Goal: Task Accomplishment & Management: Complete application form

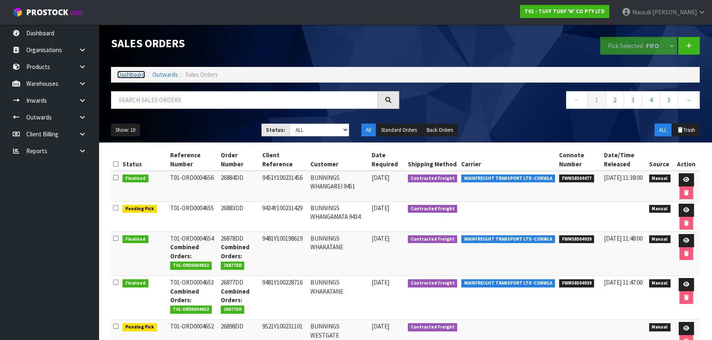
click at [133, 74] on link "Dashboard" at bounding box center [131, 75] width 28 height 8
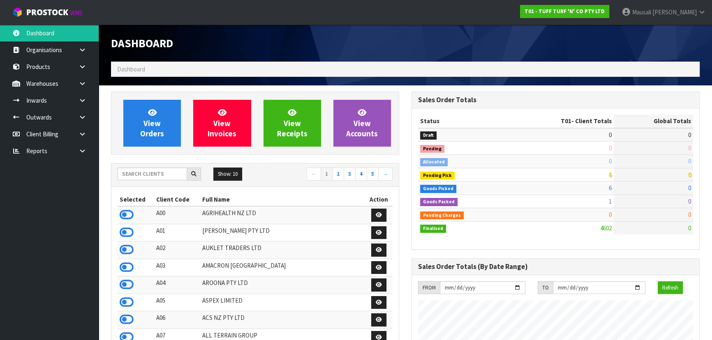
scroll to position [621, 300]
click at [138, 175] on input "text" at bounding box center [152, 174] width 69 height 13
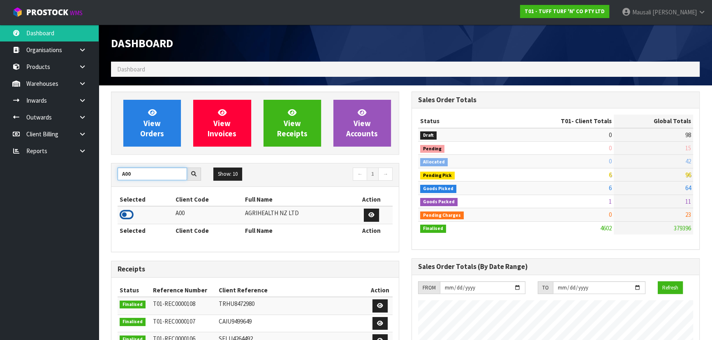
type input "A00"
click at [127, 212] on icon at bounding box center [127, 215] width 14 height 12
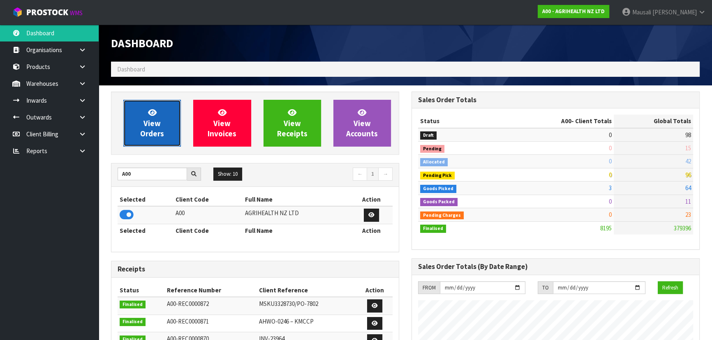
click at [152, 114] on icon at bounding box center [152, 112] width 9 height 8
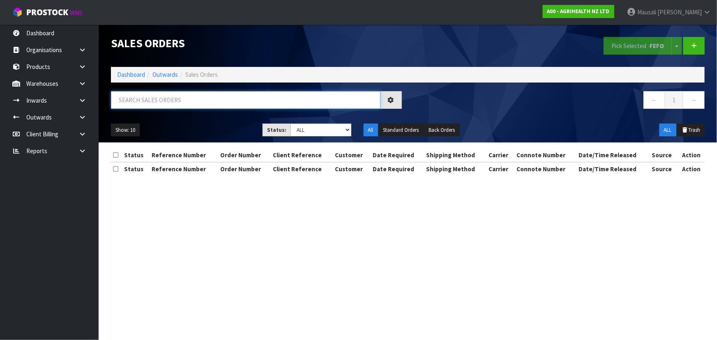
click at [146, 103] on input "text" at bounding box center [246, 100] width 270 height 18
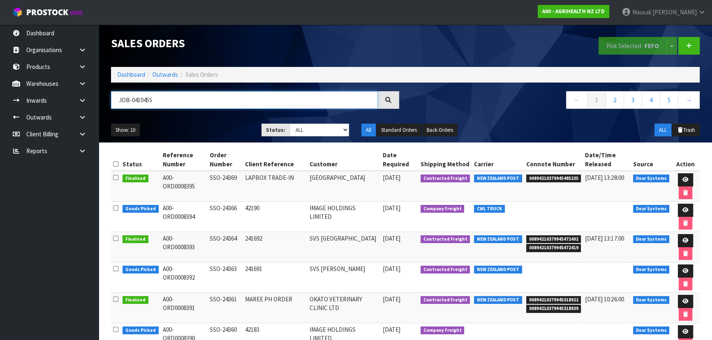
type input "JOB-0410455"
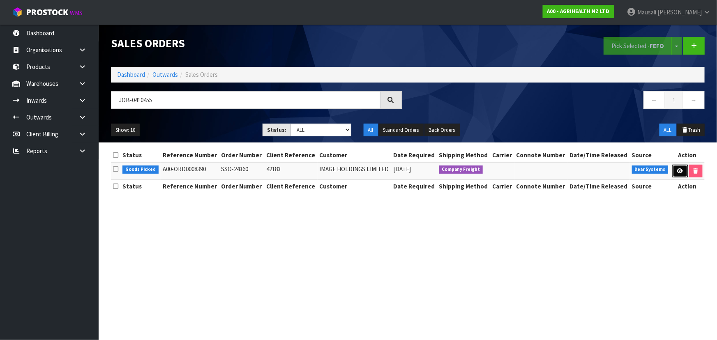
click at [376, 169] on icon at bounding box center [680, 170] width 6 height 5
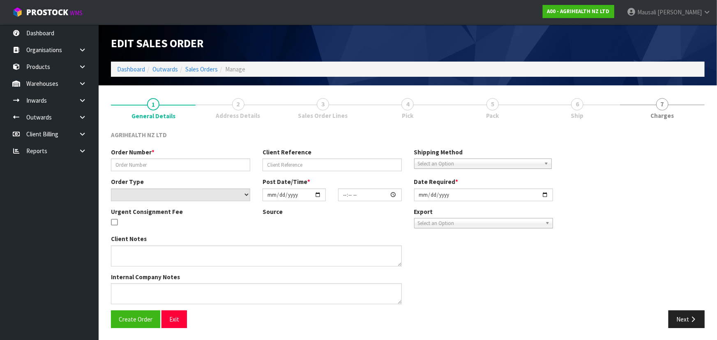
type input "SSO-24360"
type input "42183"
select select "number:0"
type input "[DATE]"
type input "16:04:57.000"
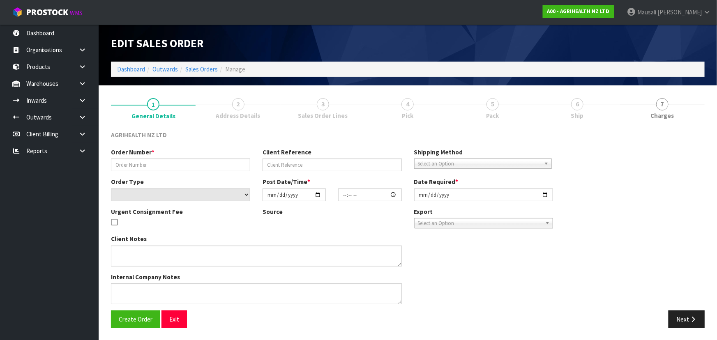
type input "[DATE]"
type textarea "SHIP BY: CWL Truck"
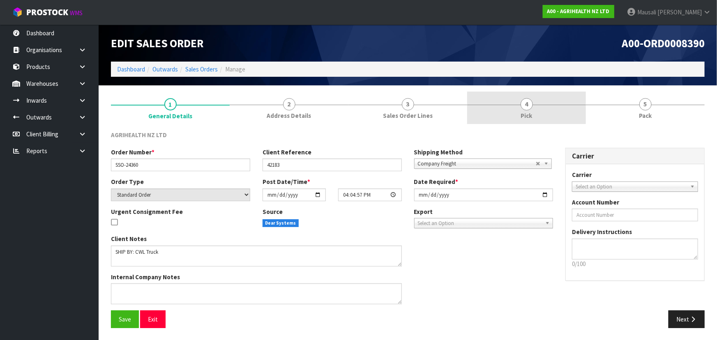
click at [376, 109] on link "4 Pick" at bounding box center [526, 108] width 119 height 32
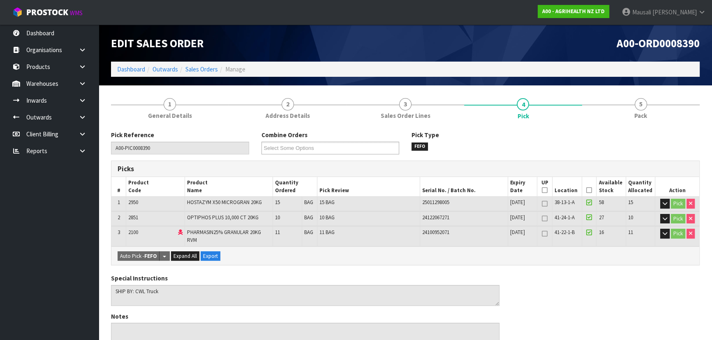
click at [376, 190] on icon at bounding box center [589, 190] width 6 height 0
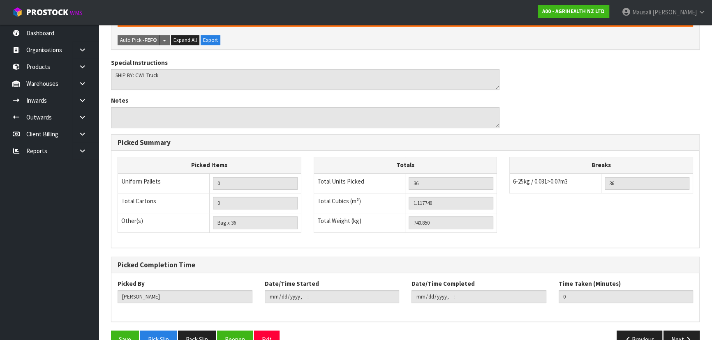
scroll to position [264, 0]
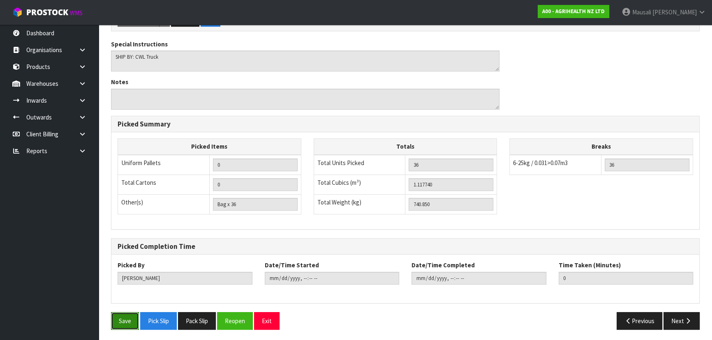
click at [118, 224] on button "Save" at bounding box center [125, 321] width 28 height 18
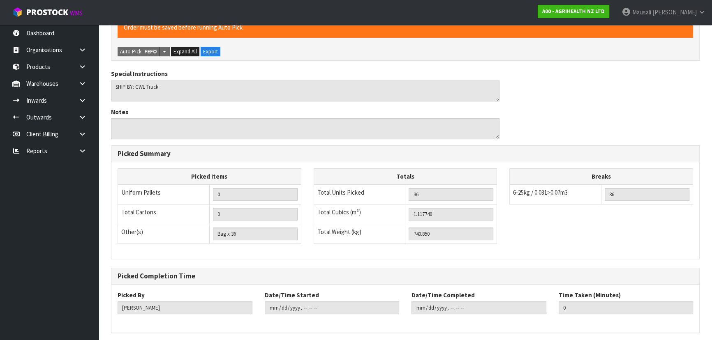
scroll to position [0, 0]
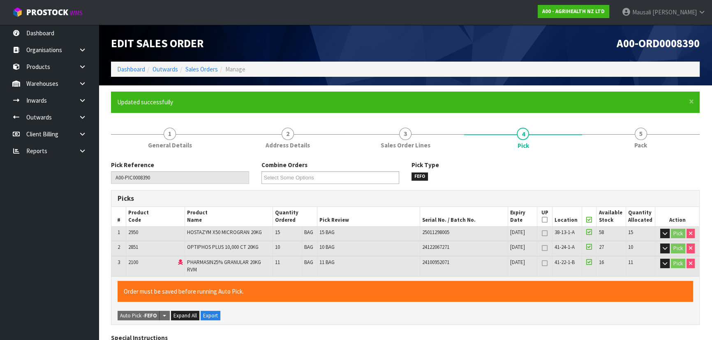
type input "[PERSON_NAME]"
type input "[DATE]T14:20:13"
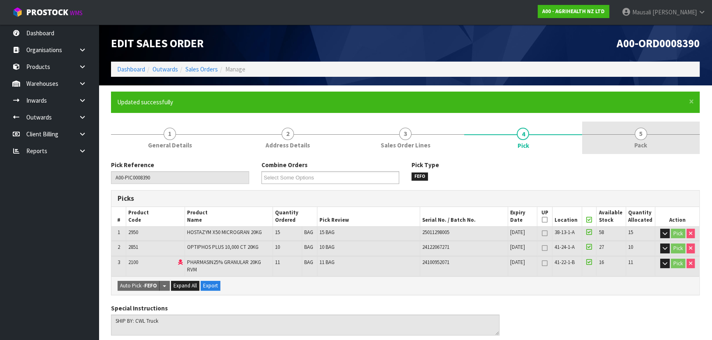
click at [376, 140] on link "5 Pack" at bounding box center [641, 138] width 118 height 32
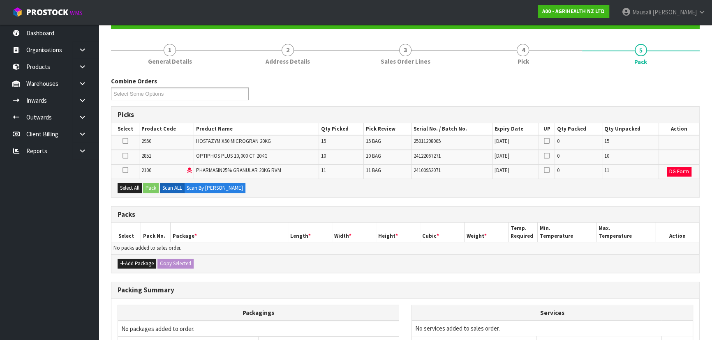
scroll to position [167, 0]
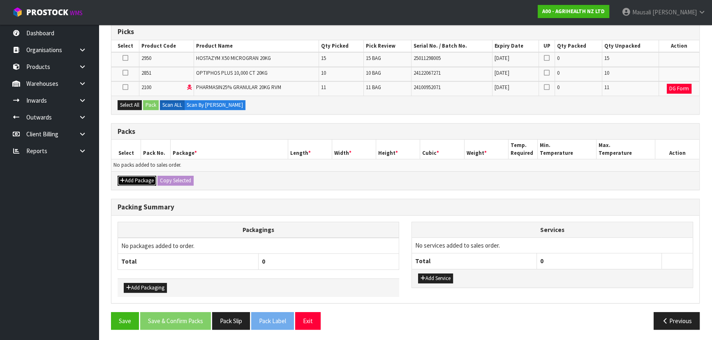
click at [135, 179] on button "Add Package" at bounding box center [137, 181] width 39 height 10
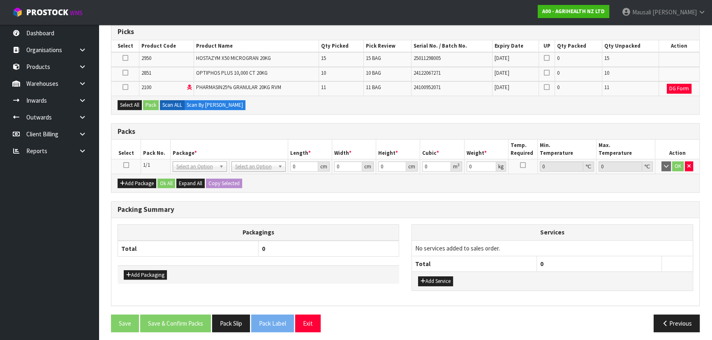
click at [127, 165] on icon at bounding box center [126, 165] width 6 height 0
drag, startPoint x: 128, startPoint y: 105, endPoint x: 159, endPoint y: 97, distance: 32.0
click at [128, 104] on button "Select All" at bounding box center [130, 105] width 24 height 10
click at [153, 100] on button "Pack" at bounding box center [151, 105] width 16 height 10
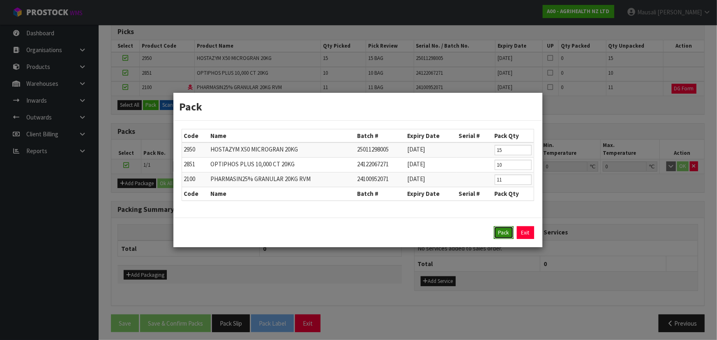
click at [376, 224] on button "Pack" at bounding box center [504, 232] width 20 height 13
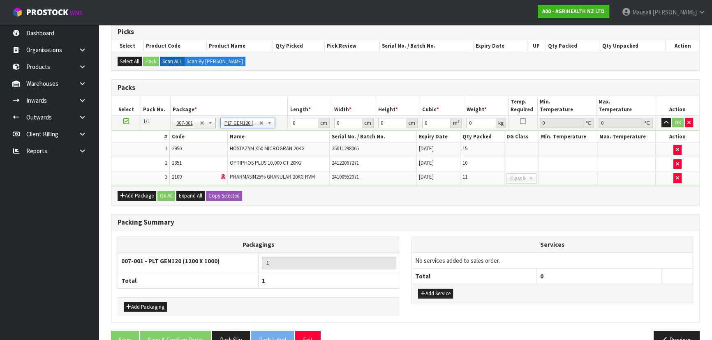
type input "120"
type input "100"
type input "740.85"
drag, startPoint x: 300, startPoint y: 123, endPoint x: 284, endPoint y: 121, distance: 16.2
click at [285, 124] on tr "1/1 NONE 007-001 007-002 007-004 007-009 007-013 007-014 007-015 007-017 007-01…" at bounding box center [405, 122] width 588 height 15
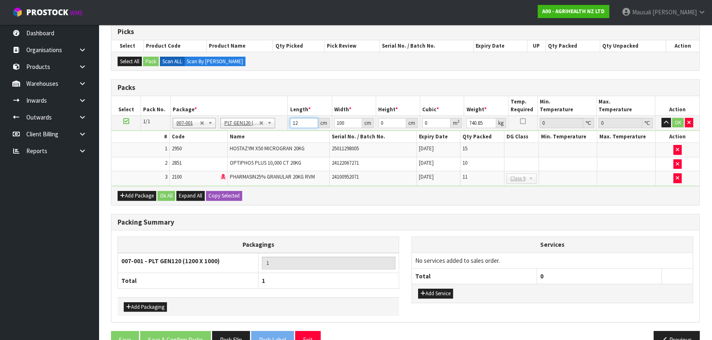
type input "120"
type input "110"
type input "1"
type input "0.0132"
type input "14"
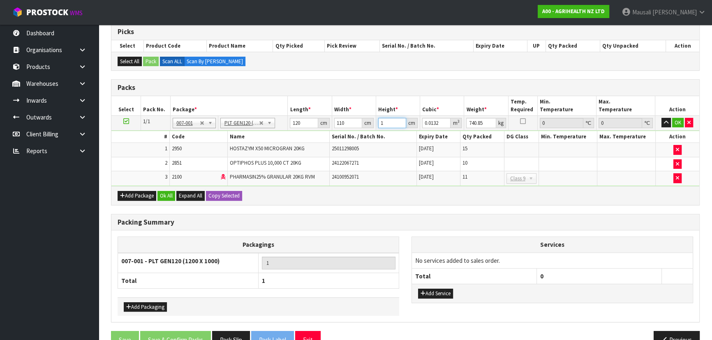
type input "0.1848"
type input "140"
type input "1.848"
type input "140"
type input "757"
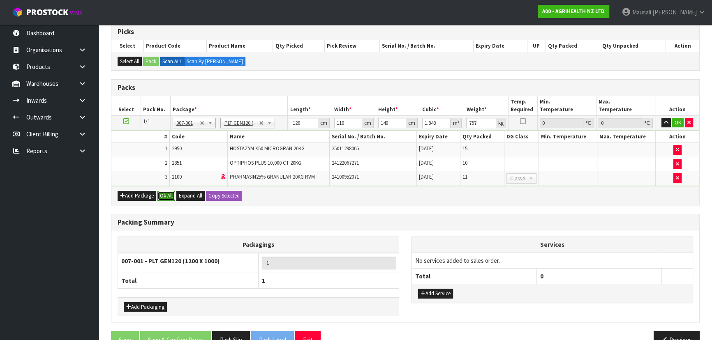
click at [168, 196] on button "Ok All" at bounding box center [166, 196] width 18 height 10
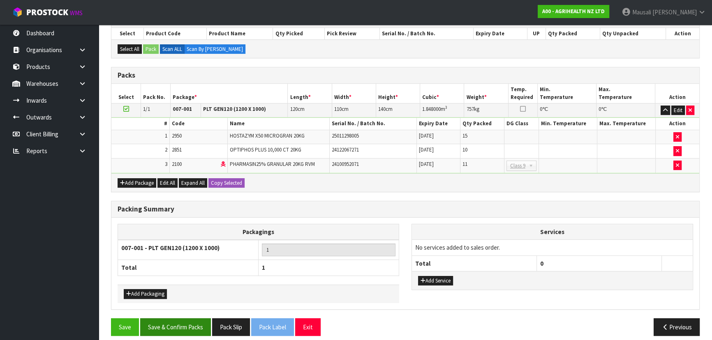
scroll to position [185, 0]
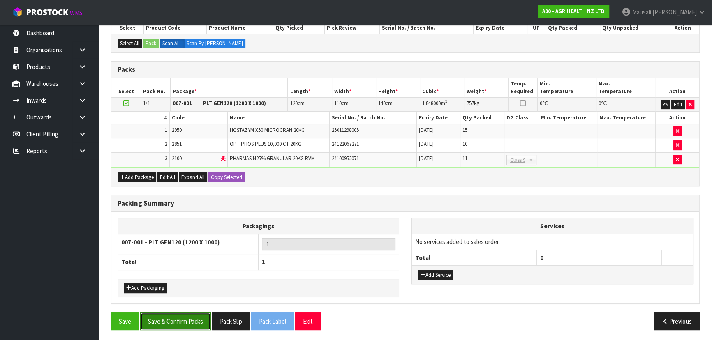
click at [193, 224] on button "Save & Confirm Packs" at bounding box center [175, 322] width 71 height 18
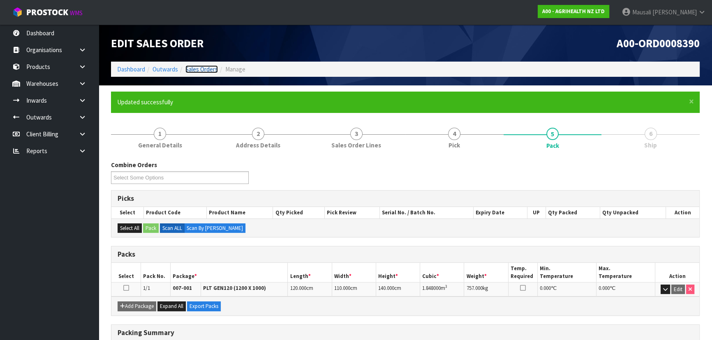
click at [200, 67] on link "Sales Orders" at bounding box center [201, 69] width 32 height 8
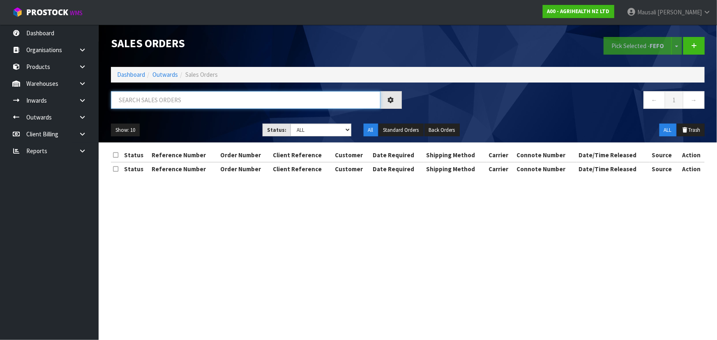
click at [148, 96] on input "text" at bounding box center [246, 100] width 270 height 18
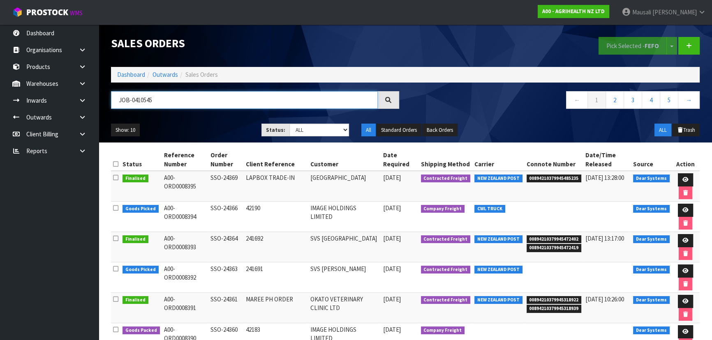
type input "JOB-0410545"
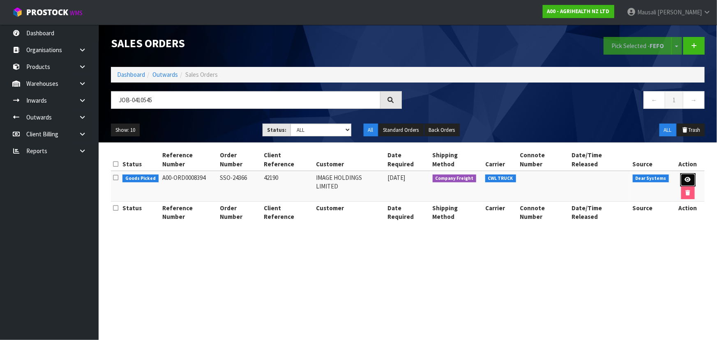
click at [376, 177] on icon at bounding box center [688, 179] width 6 height 5
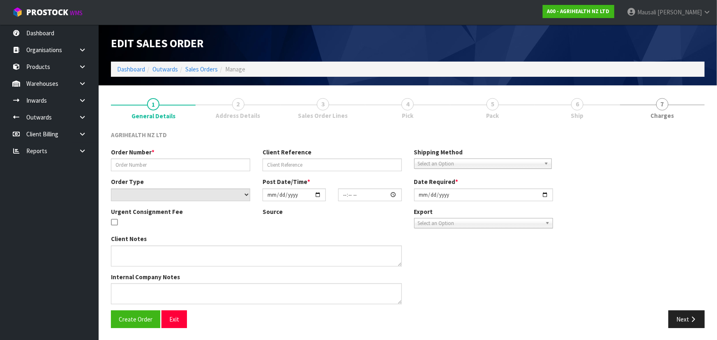
type input "SSO-24366"
type input "42190"
select select "number:0"
type input "[DATE]"
type input "10:11:17.000"
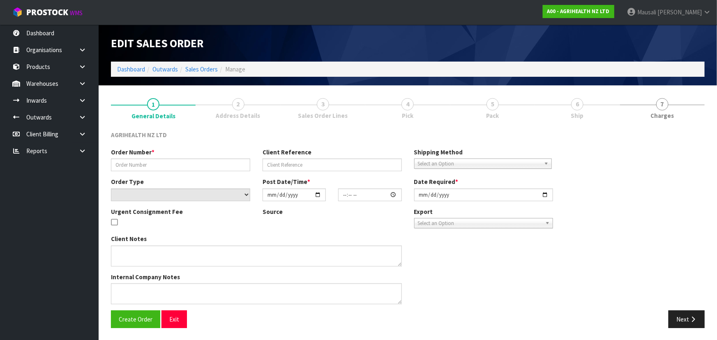
type input "[DATE]"
type textarea "X10 BAGS SHIPPING SEPERATELY SHIP BY: Freight"
type textarea "VIA CWL TRUCK"
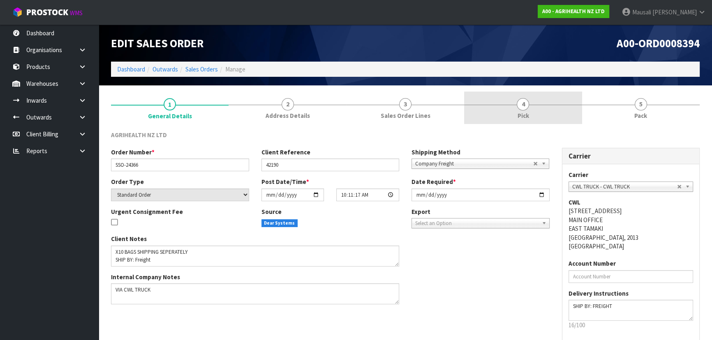
click at [376, 111] on link "4 Pick" at bounding box center [523, 108] width 118 height 32
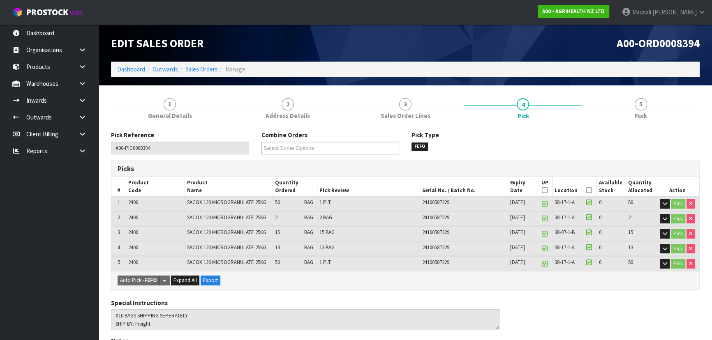
click at [376, 190] on icon at bounding box center [589, 190] width 6 height 0
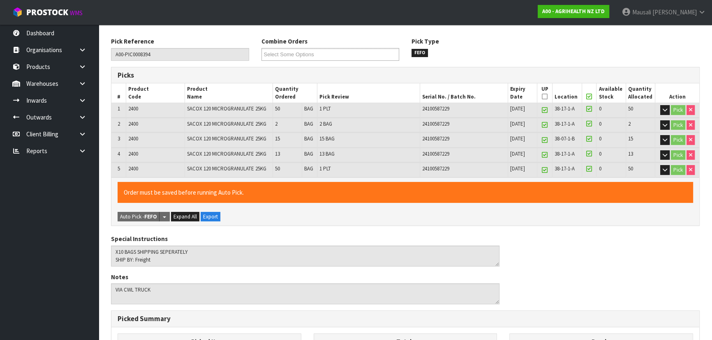
scroll to position [288, 0]
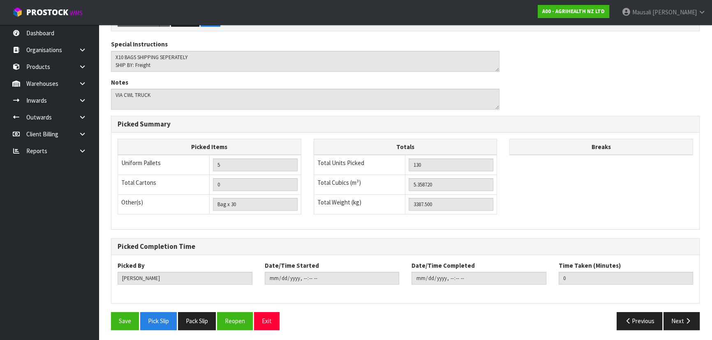
click at [119, 224] on div "Pick Reference A00-PIC0008394 Combine Orders A00-ORD0008390 A00-ORD0008392 A00-…" at bounding box center [405, 89] width 588 height 494
click at [119, 224] on button "Save" at bounding box center [125, 321] width 28 height 18
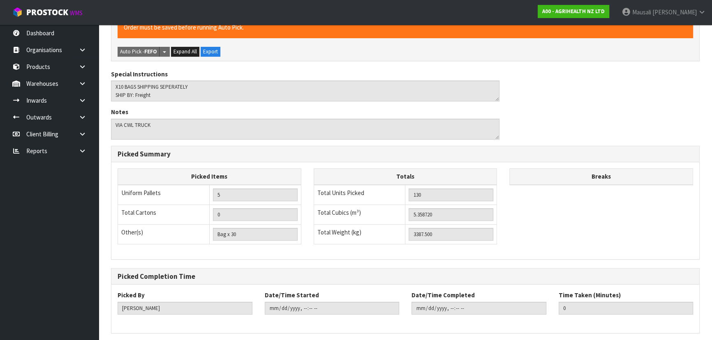
scroll to position [0, 0]
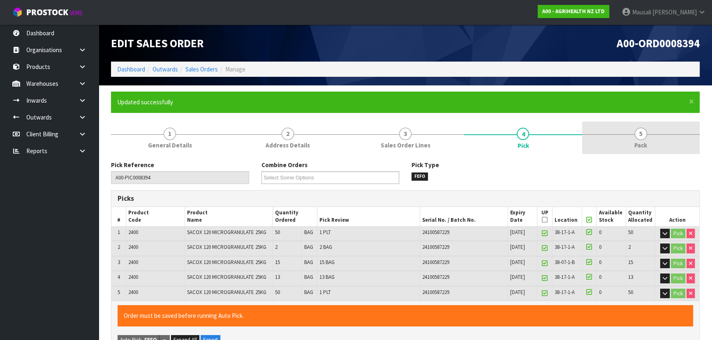
type input "[PERSON_NAME]"
type input "[DATE]T14:48:56"
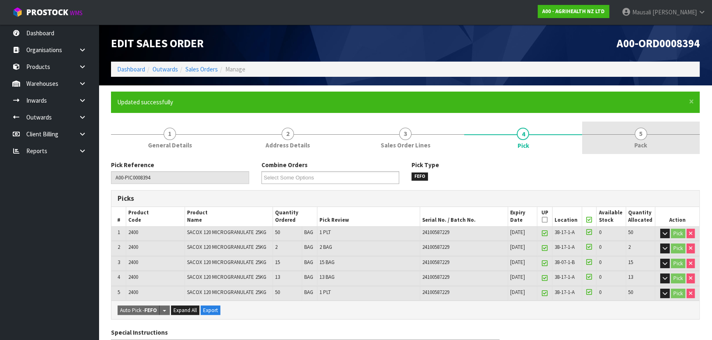
click at [376, 131] on link "5 Pack" at bounding box center [641, 138] width 118 height 32
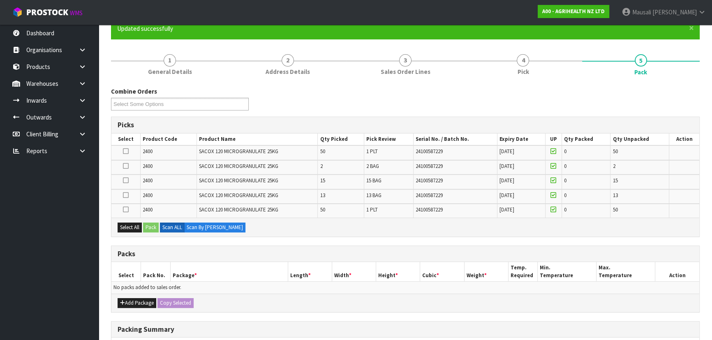
scroll to position [149, 0]
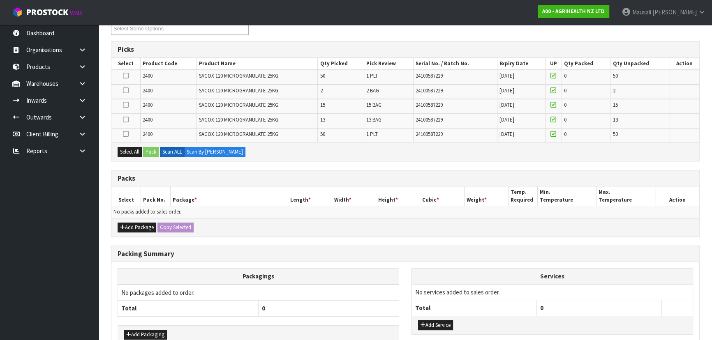
click at [125, 76] on icon at bounding box center [126, 76] width 6 height 0
click at [0, 0] on input "checkbox" at bounding box center [0, 0] width 0 height 0
click at [151, 148] on button "Pack" at bounding box center [151, 152] width 16 height 10
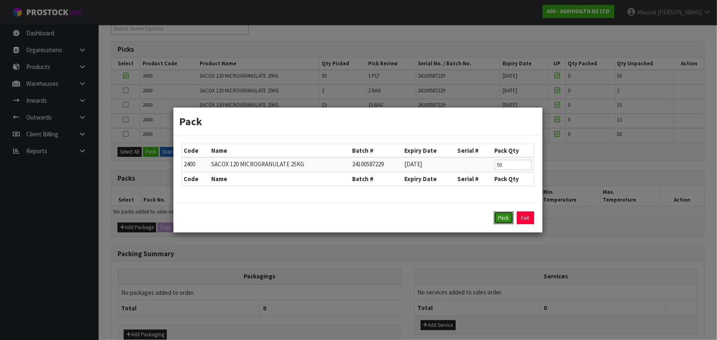
click at [376, 217] on button "Pack" at bounding box center [504, 218] width 20 height 13
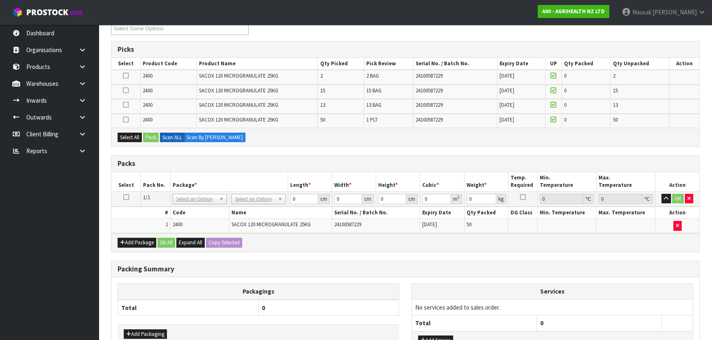
click at [125, 120] on icon at bounding box center [126, 120] width 6 height 0
click at [0, 0] on input "checkbox" at bounding box center [0, 0] width 0 height 0
click at [148, 135] on button "Pack" at bounding box center [151, 138] width 16 height 10
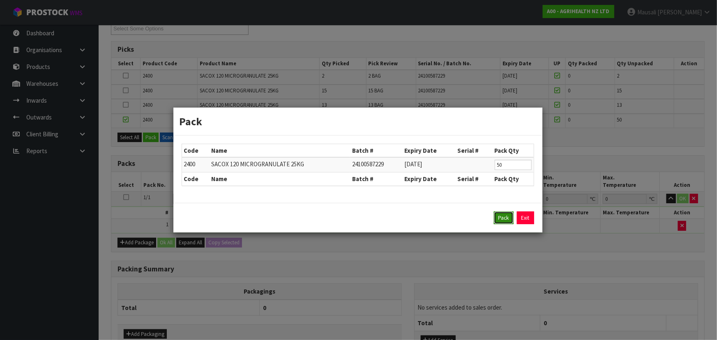
click at [376, 215] on button "Pack" at bounding box center [504, 218] width 20 height 13
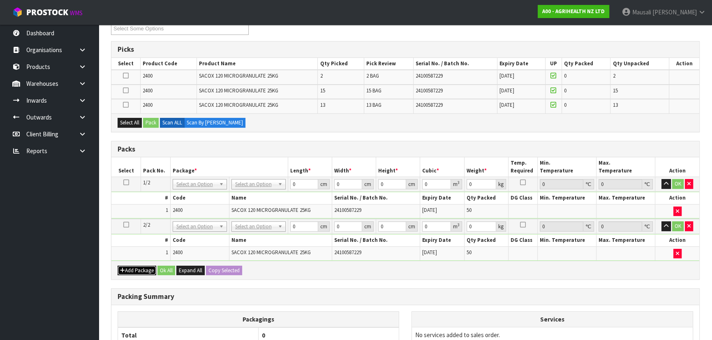
click at [136, 224] on button "Add Package" at bounding box center [137, 271] width 39 height 10
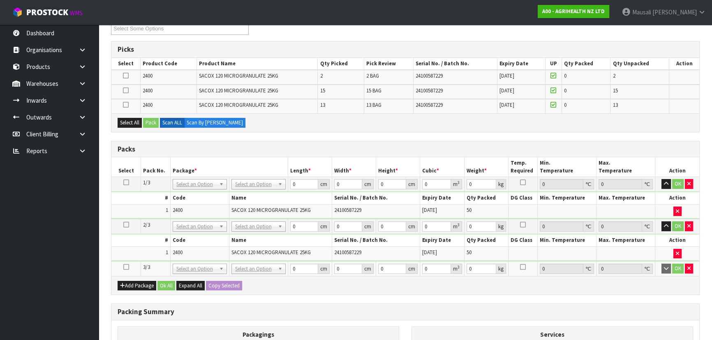
click at [127, 224] on icon at bounding box center [126, 267] width 6 height 0
click at [135, 120] on button "Select All" at bounding box center [130, 123] width 24 height 10
click at [148, 120] on button "Pack" at bounding box center [151, 123] width 16 height 10
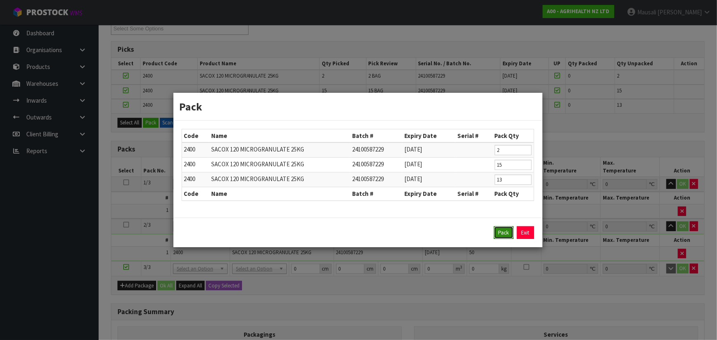
click at [376, 224] on button "Pack" at bounding box center [504, 232] width 20 height 13
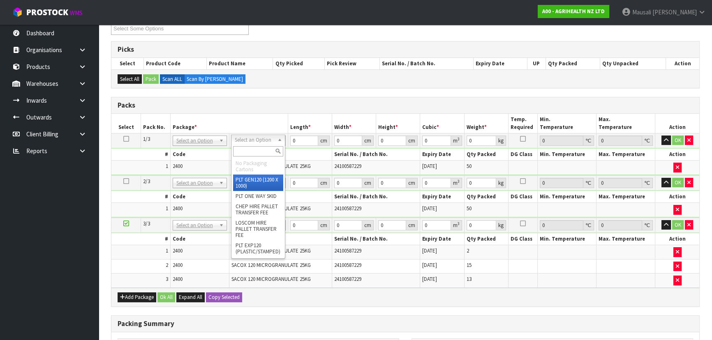
click at [258, 153] on input "text" at bounding box center [258, 151] width 50 height 10
type input "U"
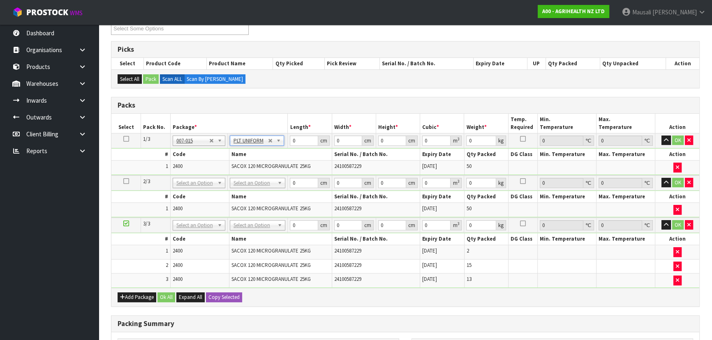
type input "1300"
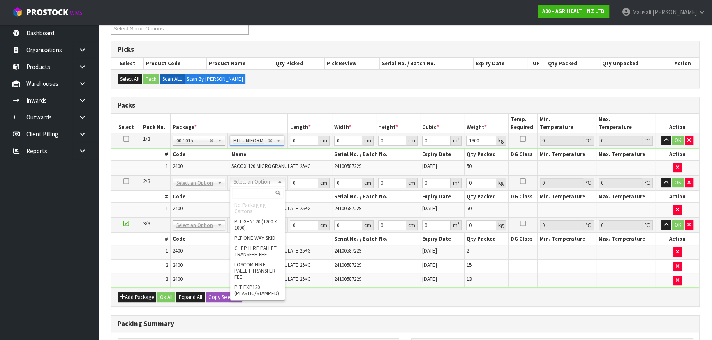
click at [248, 189] on input "text" at bounding box center [257, 193] width 51 height 10
type input "U"
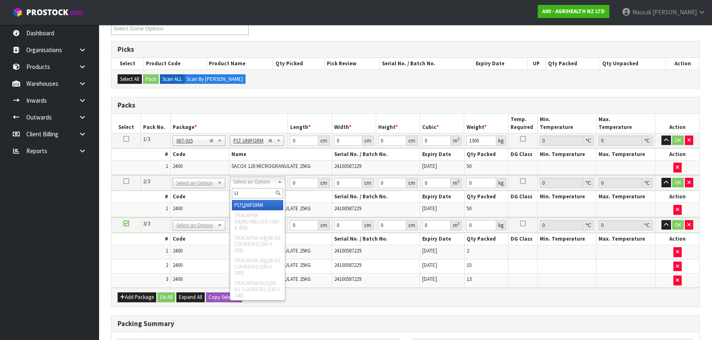
type input "2"
type input "1300"
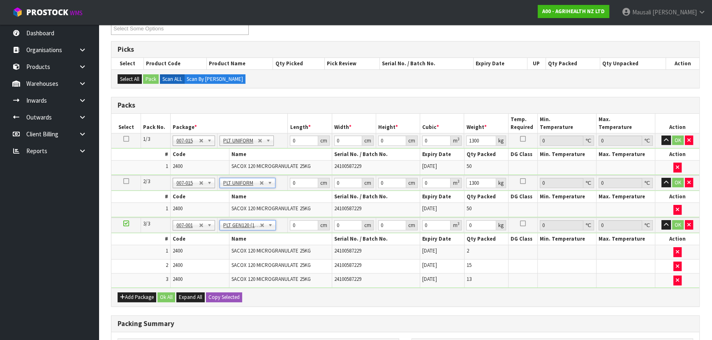
type input "120"
type input "100"
type input "787.5"
drag, startPoint x: 299, startPoint y: 142, endPoint x: 261, endPoint y: 146, distance: 38.0
click at [261, 146] on tr "1/3 NONE 007-001 007-002 007-004 007-009 007-013 007-014 007-015 007-017 007-01…" at bounding box center [405, 140] width 588 height 15
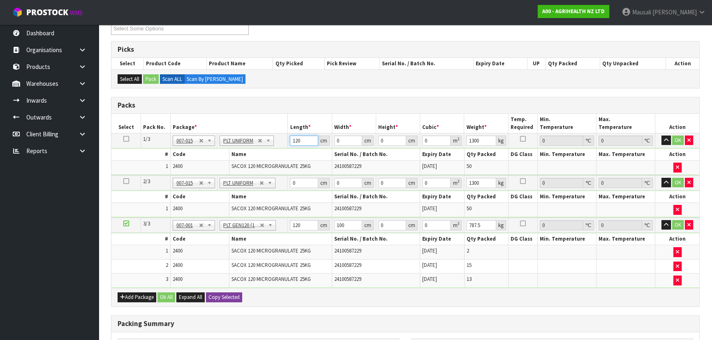
type input "120"
type input "100"
type input "1"
type input "0.012"
type input "15"
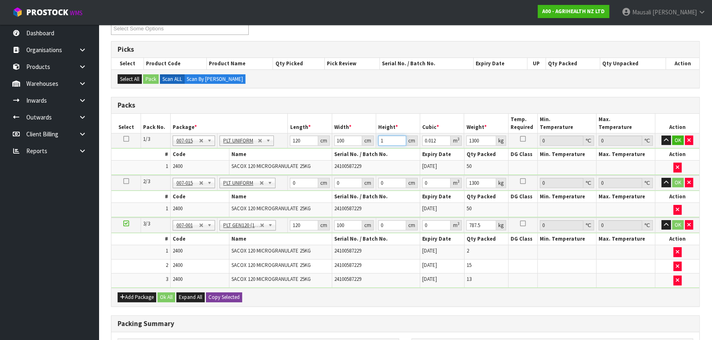
type input "0.18"
type input "157"
type input "1.884"
type input "157"
type input "1302"
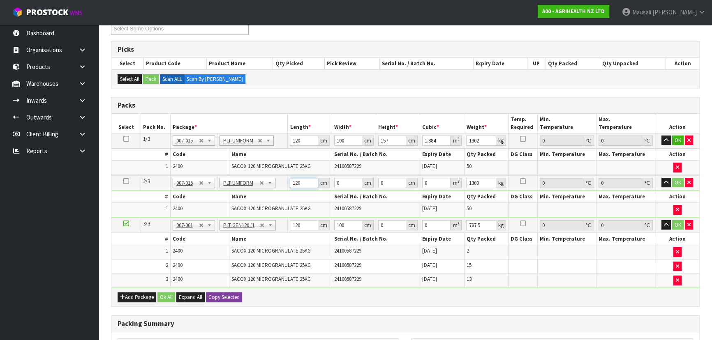
type input "120"
type input "100"
type input "1"
type input "0.012"
type input "15"
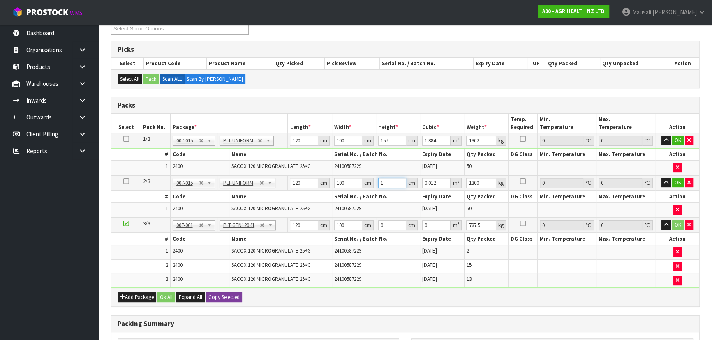
type input "0.18"
type input "157"
type input "1.884"
type input "157"
type input "1302"
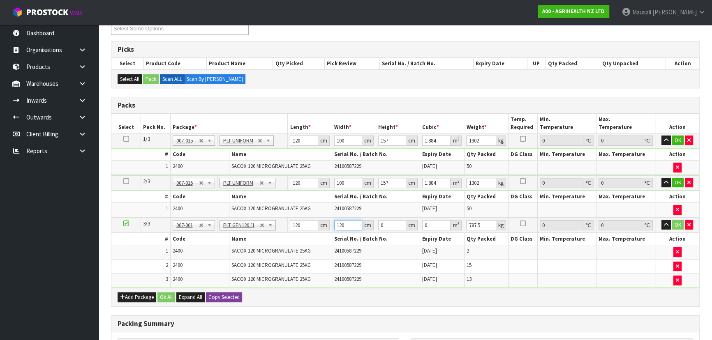
type input "120"
type input "1"
type input "0.0144"
type input "10"
type input "0.144"
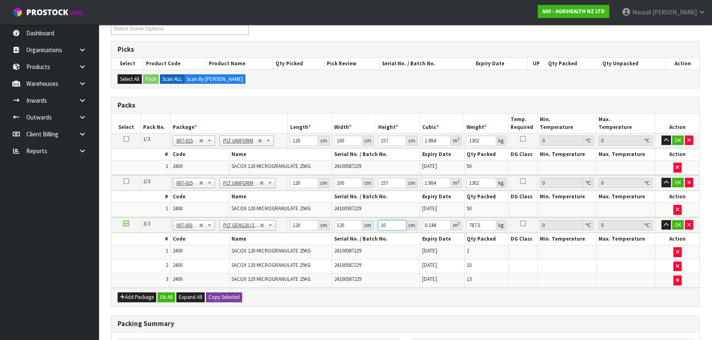
type input "104"
type input "1.4976"
type input "104"
type input "791"
click at [171, 224] on button "Ok All" at bounding box center [166, 298] width 18 height 10
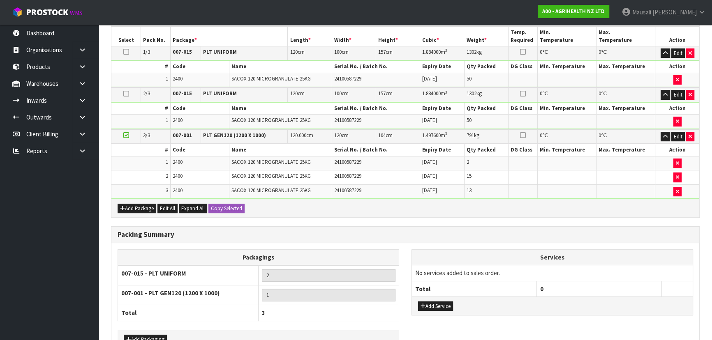
scroll to position [287, 0]
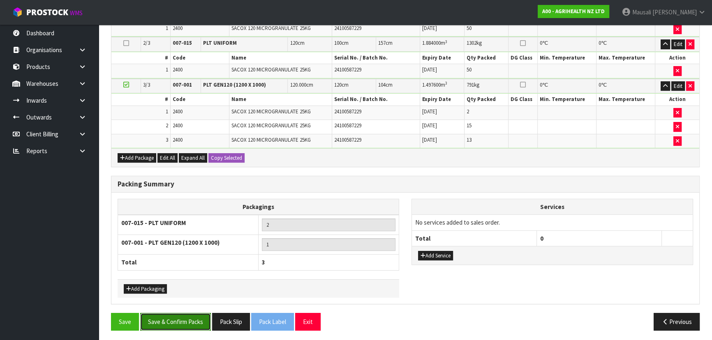
click at [185, 224] on button "Save & Confirm Packs" at bounding box center [175, 322] width 71 height 18
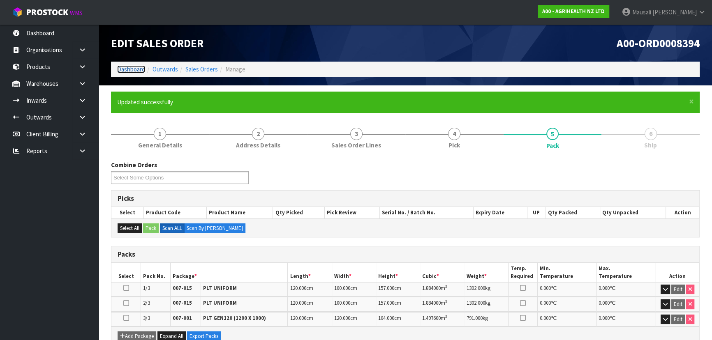
click at [127, 67] on link "Dashboard" at bounding box center [131, 69] width 28 height 8
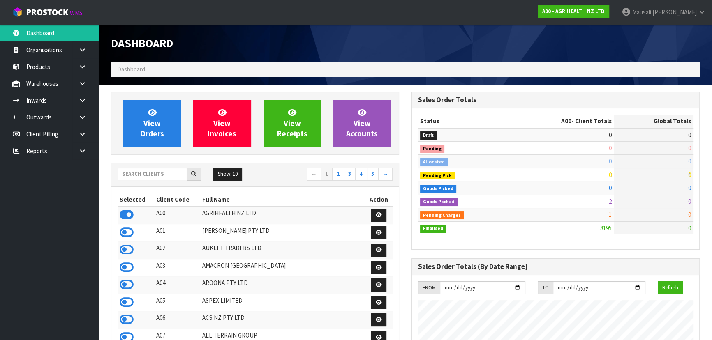
scroll to position [621, 300]
click at [136, 177] on input "text" at bounding box center [152, 174] width 69 height 13
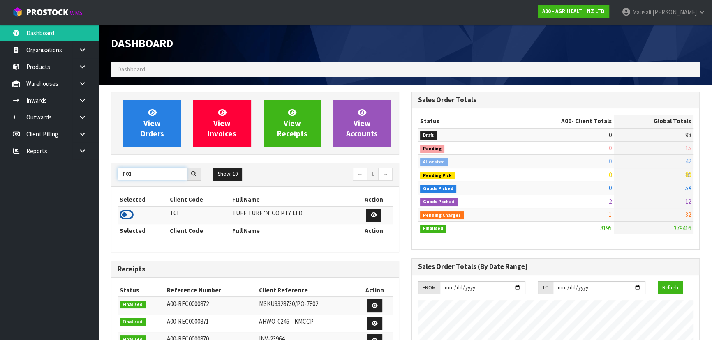
type input "T01"
click at [130, 212] on icon at bounding box center [127, 215] width 14 height 12
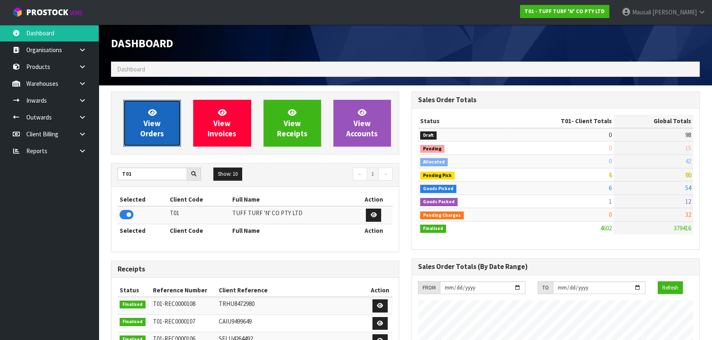
click at [169, 115] on link "View Orders" at bounding box center [152, 123] width 58 height 47
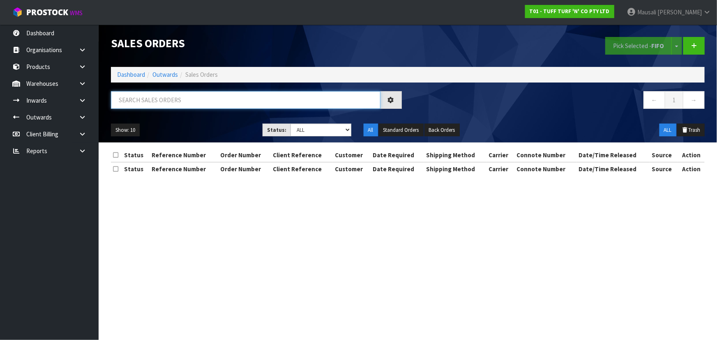
click at [152, 101] on input "text" at bounding box center [246, 100] width 270 height 18
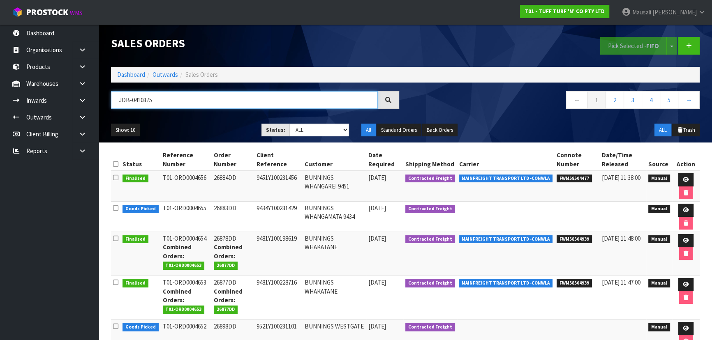
type input "JOB-0410375"
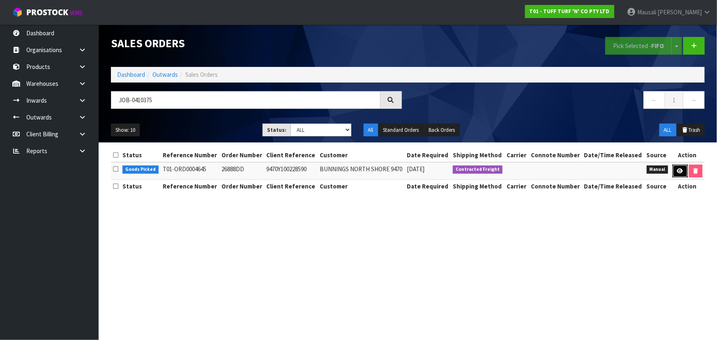
click at [376, 168] on link at bounding box center [680, 171] width 15 height 13
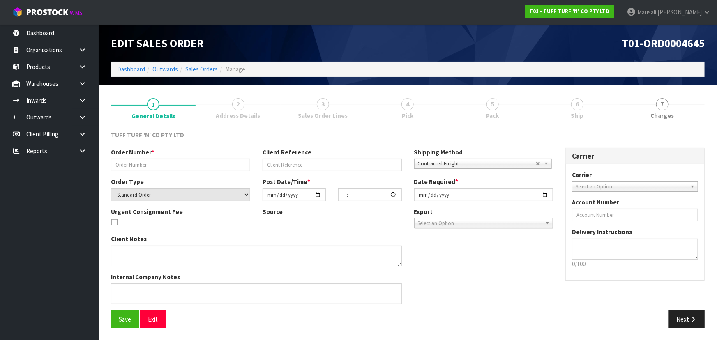
type input "26888DD"
type input "9470Y100228590"
select select "number:0"
type input "[DATE]"
type input "12:44:00.000"
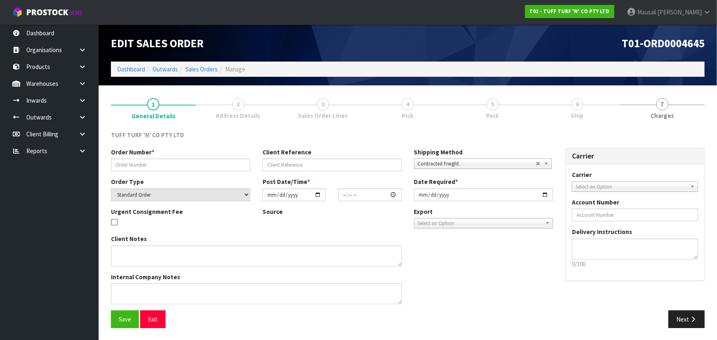
type input "[DATE]"
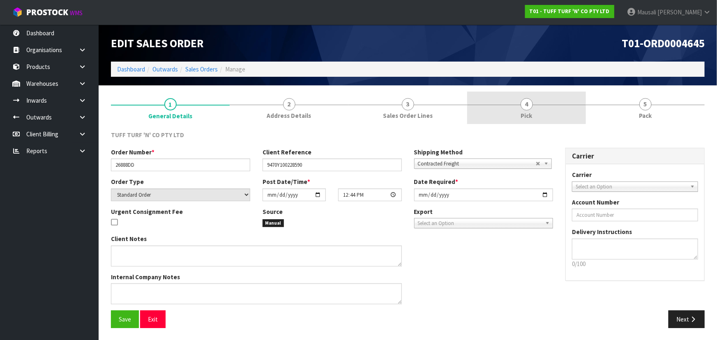
click at [376, 105] on div at bounding box center [526, 105] width 119 height 0
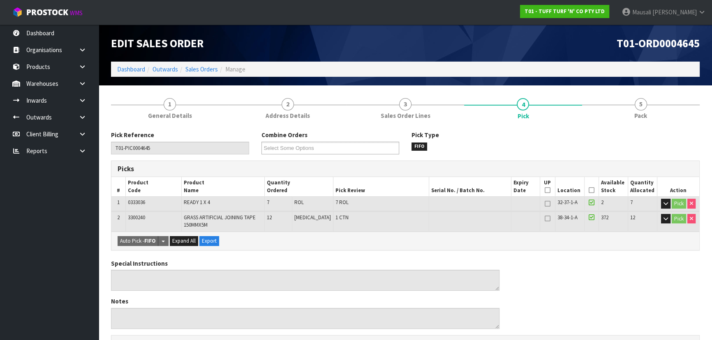
click at [376, 190] on icon at bounding box center [591, 190] width 6 height 0
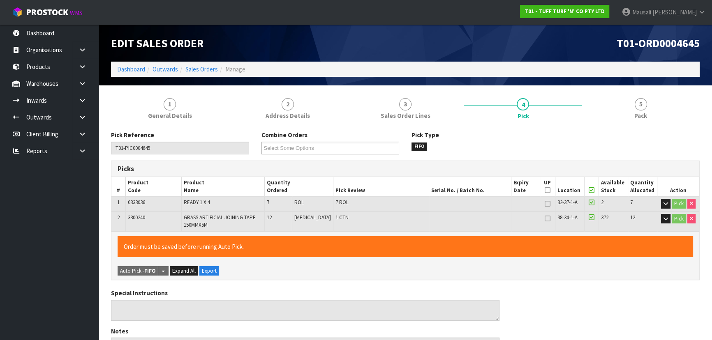
scroll to position [250, 0]
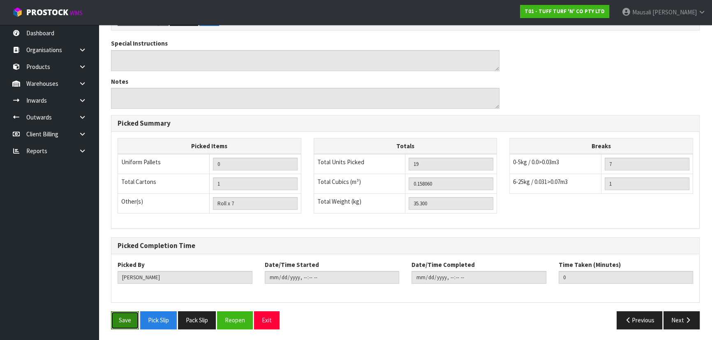
click at [125, 224] on button "Save" at bounding box center [125, 320] width 28 height 18
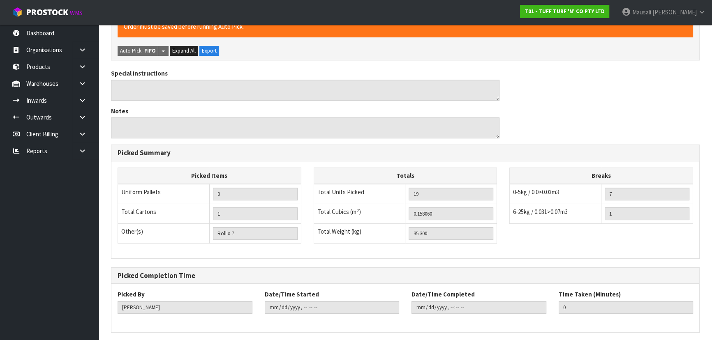
scroll to position [0, 0]
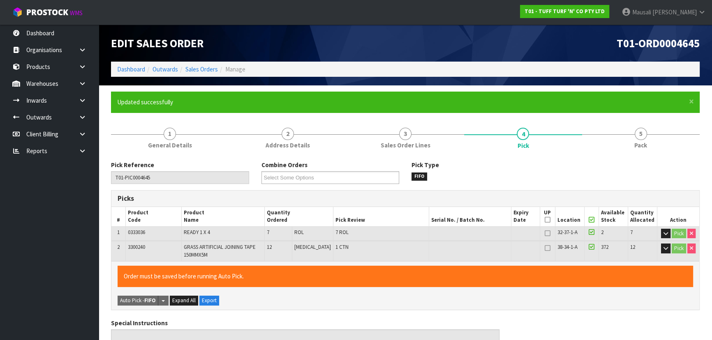
type input "[PERSON_NAME]"
type input "[DATE]T15:03:18"
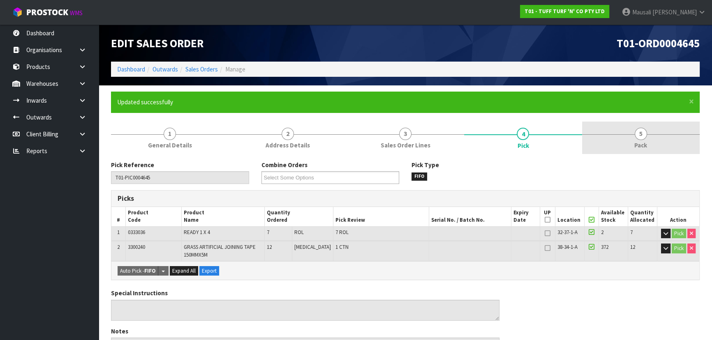
click at [376, 138] on link "5 Pack" at bounding box center [641, 138] width 118 height 32
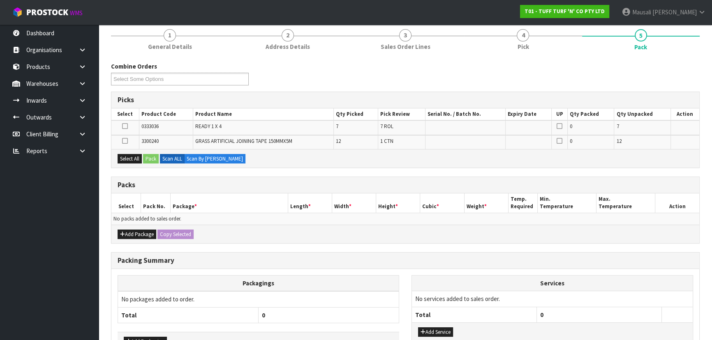
scroll to position [152, 0]
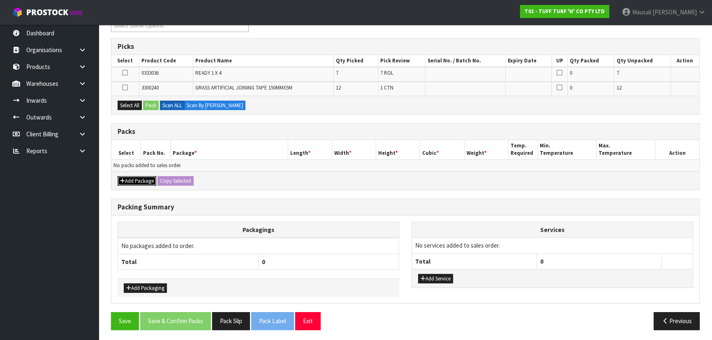
click at [142, 178] on button "Add Package" at bounding box center [137, 181] width 39 height 10
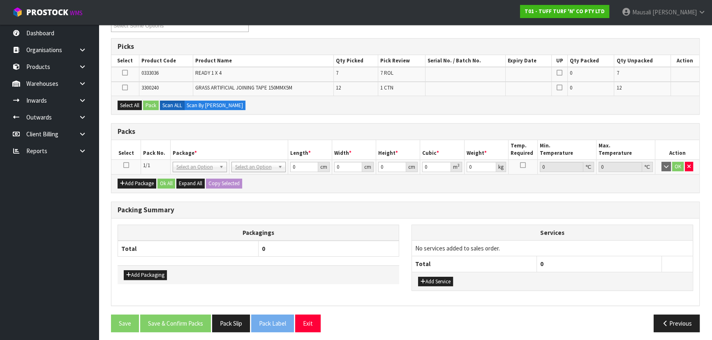
click at [127, 165] on icon at bounding box center [126, 165] width 6 height 0
click at [129, 101] on button "Select All" at bounding box center [130, 106] width 24 height 10
click at [152, 102] on button "Pack" at bounding box center [151, 106] width 16 height 10
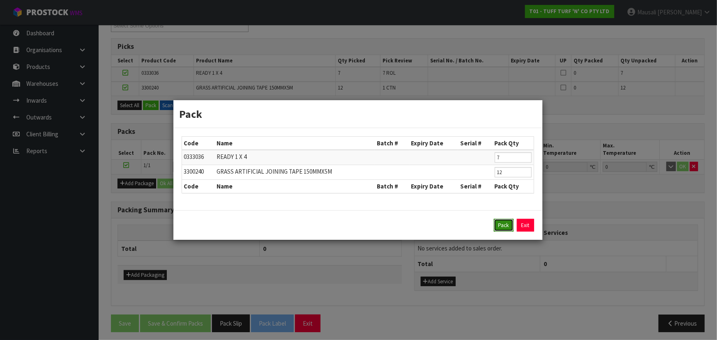
click at [376, 224] on button "Pack" at bounding box center [504, 225] width 20 height 13
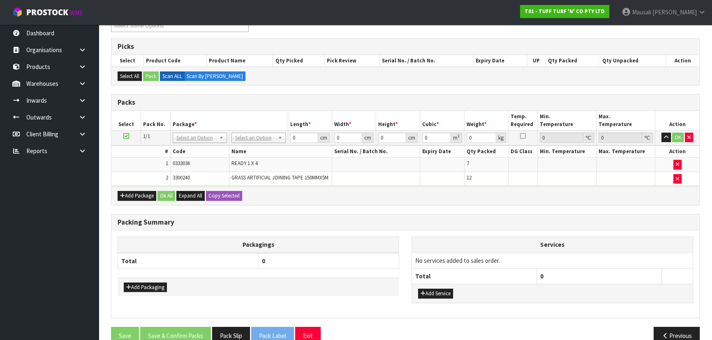
drag, startPoint x: 254, startPoint y: 136, endPoint x: 249, endPoint y: 147, distance: 12.3
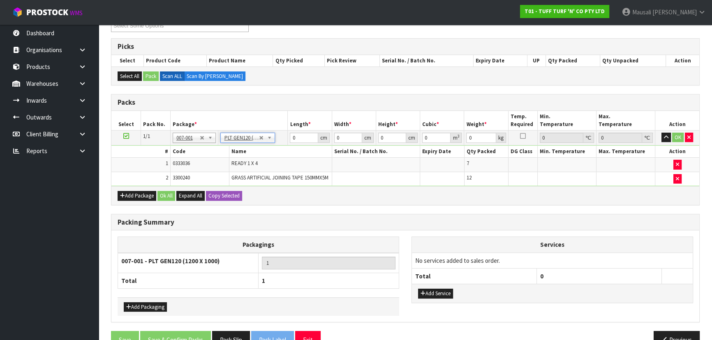
type input "120"
type input "100"
type input "35.3"
drag, startPoint x: 304, startPoint y: 136, endPoint x: 275, endPoint y: 140, distance: 28.6
click at [275, 140] on tr "1/1 NONE 007-001 007-002 007-004 007-009 007-013 007-014 007-015 007-017 007-01…" at bounding box center [405, 137] width 588 height 15
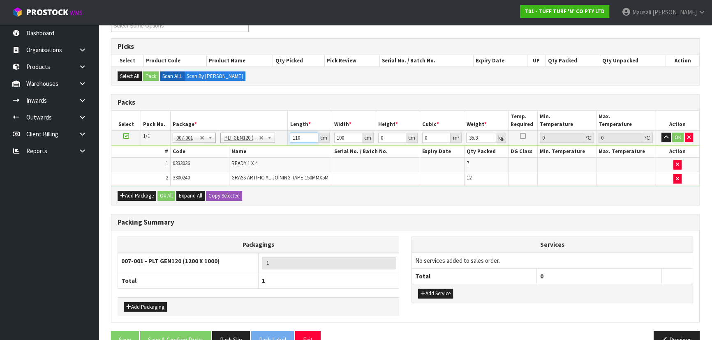
type input "110"
type input "3"
type input "0.0363"
type input "38"
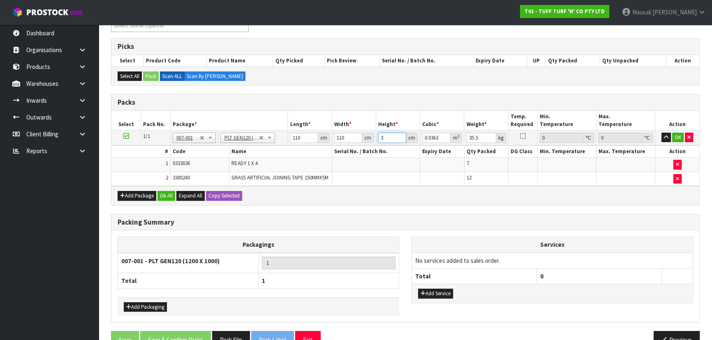
type input "0.4598"
type input "38"
type input "44"
click at [165, 191] on button "Ok All" at bounding box center [166, 196] width 18 height 10
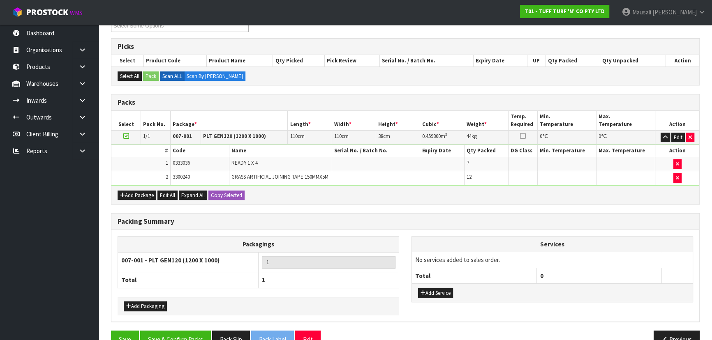
scroll to position [170, 0]
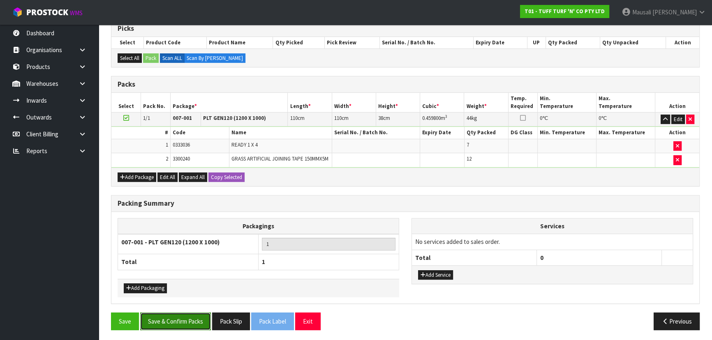
click at [166, 224] on button "Save & Confirm Packs" at bounding box center [175, 322] width 71 height 18
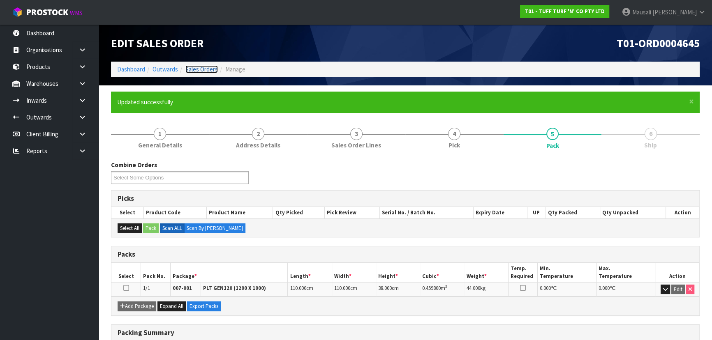
click at [199, 70] on link "Sales Orders" at bounding box center [201, 69] width 32 height 8
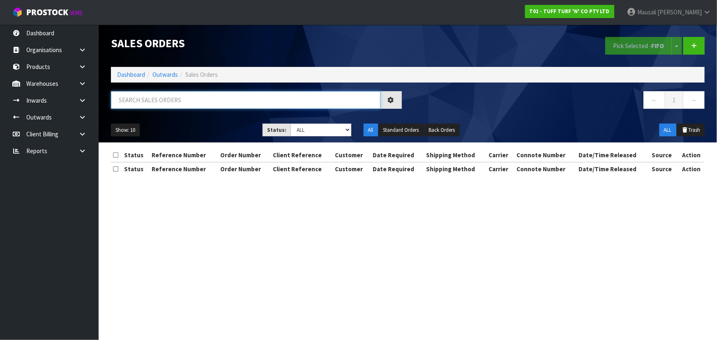
click at [128, 98] on input "text" at bounding box center [246, 100] width 270 height 18
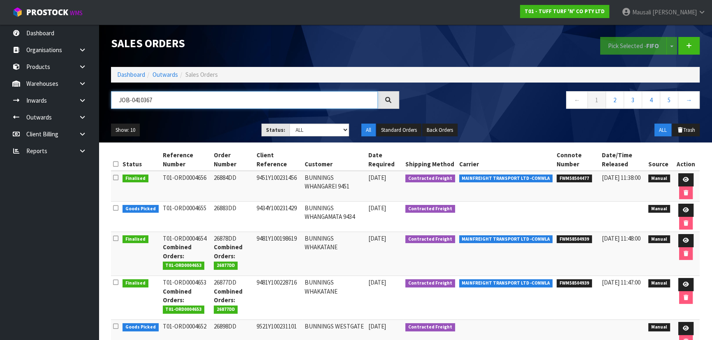
type input "JOB-0410367"
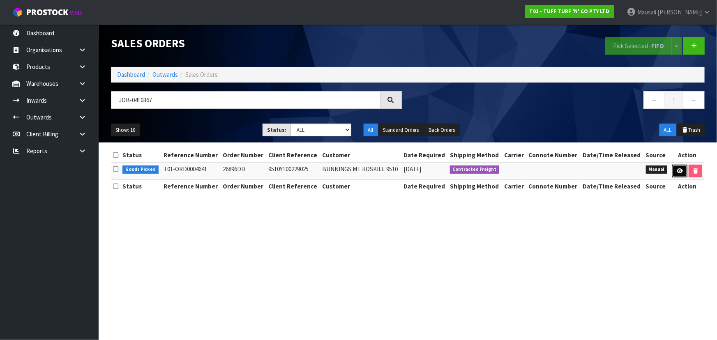
click at [376, 168] on icon at bounding box center [680, 170] width 6 height 5
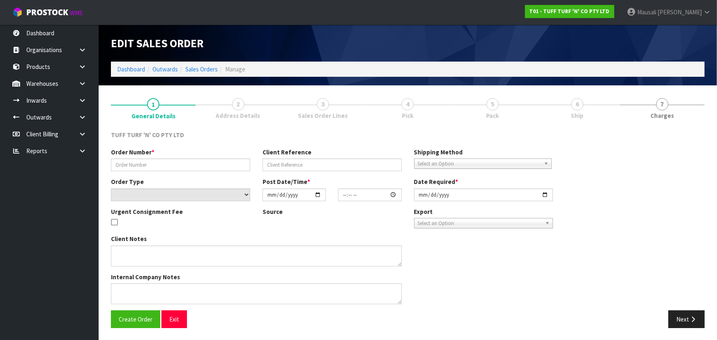
type input "26896DD"
type input "9510Y100229025"
select select "number:0"
type input "[DATE]"
type input "12:25:00.000"
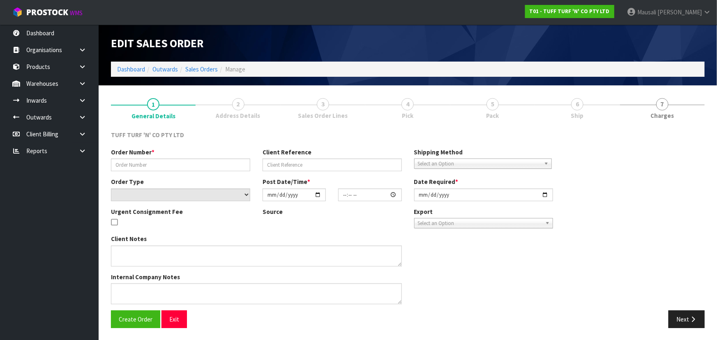
type input "[DATE]"
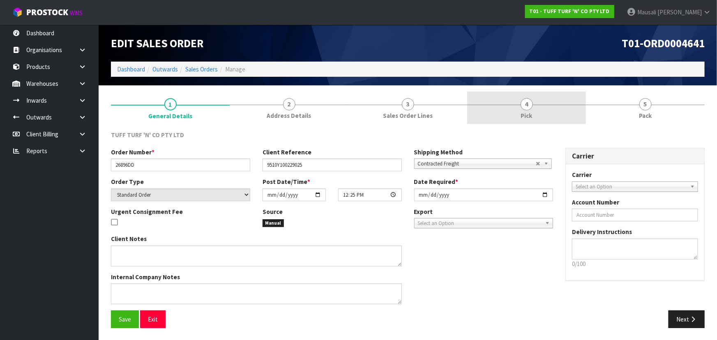
click at [376, 123] on link "4 Pick" at bounding box center [526, 108] width 119 height 32
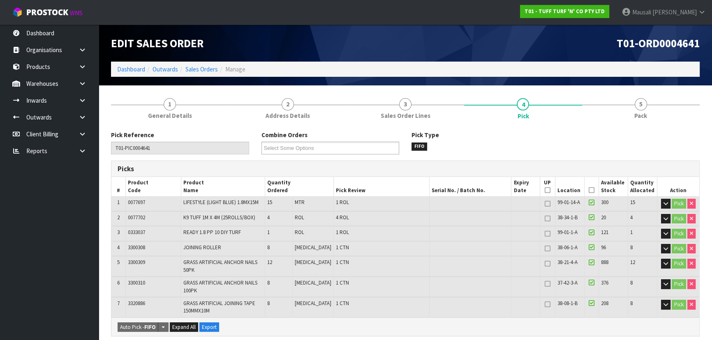
click at [376, 190] on icon at bounding box center [591, 190] width 6 height 0
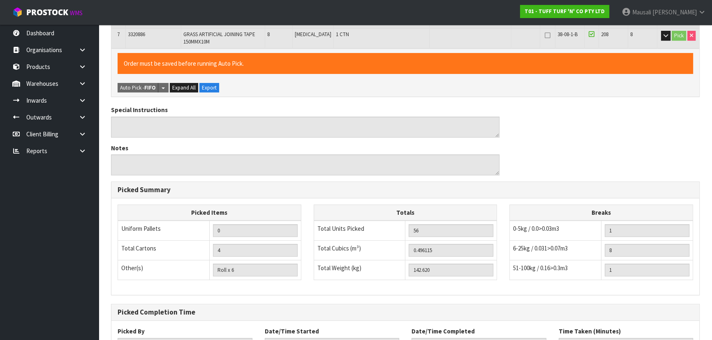
scroll to position [335, 0]
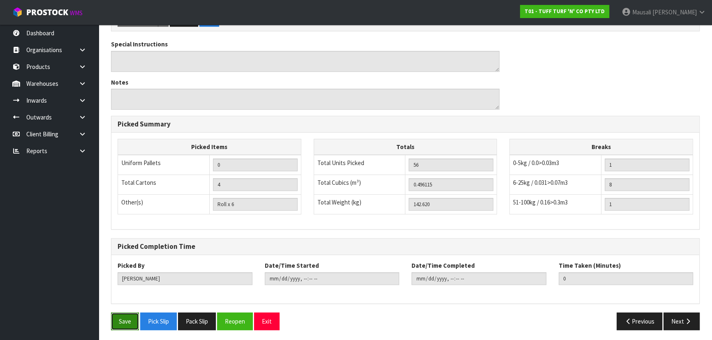
click at [127, 224] on button "Save" at bounding box center [125, 322] width 28 height 18
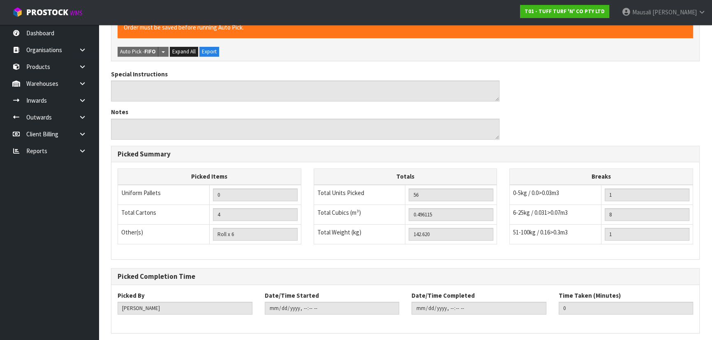
scroll to position [0, 0]
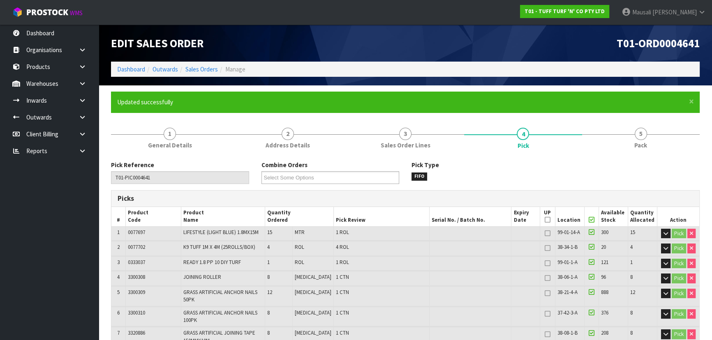
type input "[PERSON_NAME]"
type input "[DATE]T15:19:26"
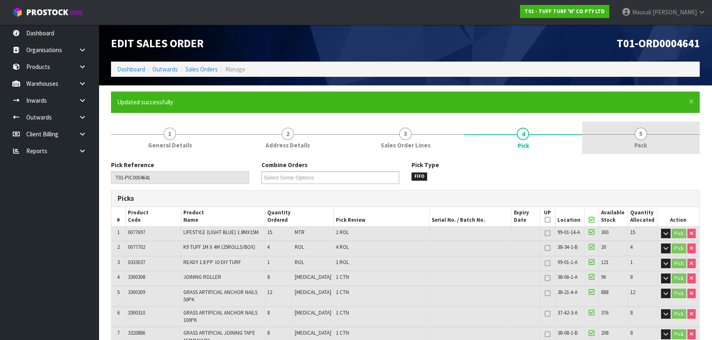
click at [376, 141] on span "Pack" at bounding box center [640, 145] width 13 height 9
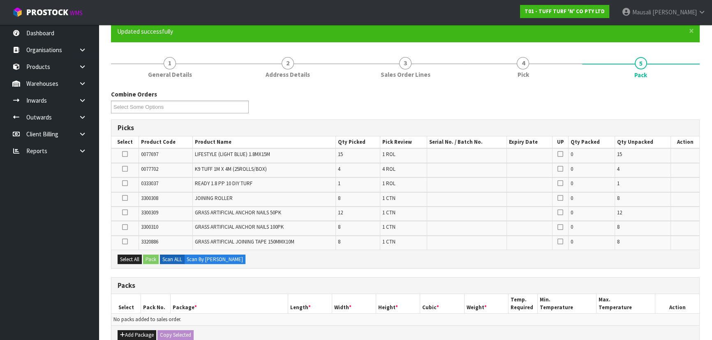
scroll to position [187, 0]
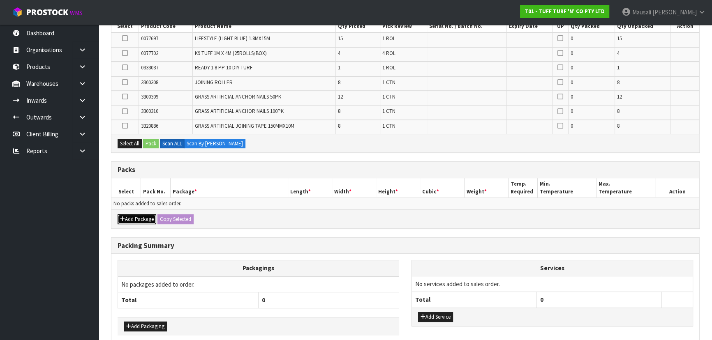
click at [135, 215] on button "Add Package" at bounding box center [137, 220] width 39 height 10
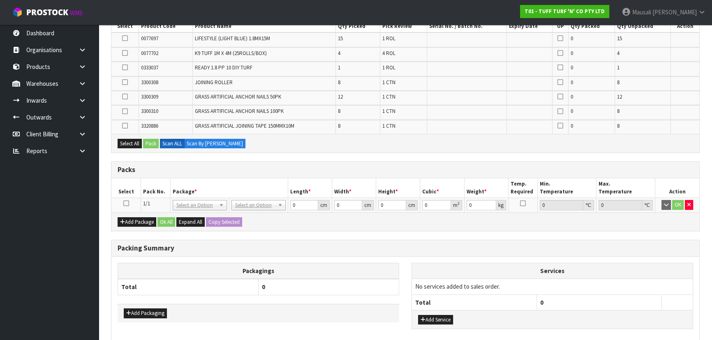
click at [125, 203] on icon at bounding box center [126, 203] width 6 height 0
click at [126, 140] on button "Select All" at bounding box center [130, 144] width 24 height 10
click at [149, 142] on button "Pack" at bounding box center [151, 144] width 16 height 10
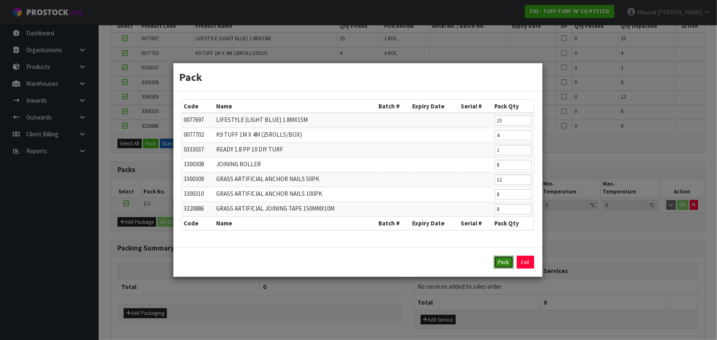
click at [376, 224] on button "Pack" at bounding box center [504, 262] width 20 height 13
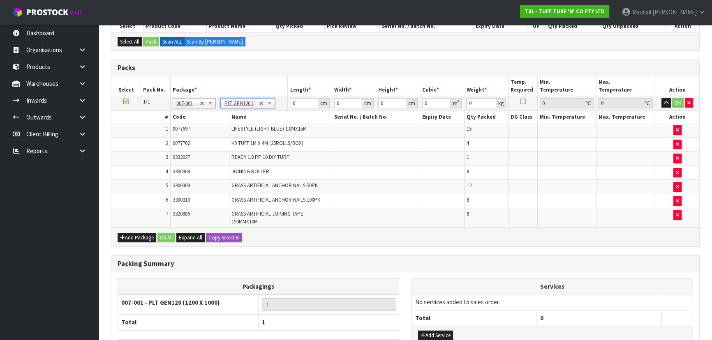
type input "120"
type input "100"
type input "142.62"
drag, startPoint x: 304, startPoint y: 104, endPoint x: 264, endPoint y: 108, distance: 40.1
click at [266, 107] on tr "1/1 NONE 007-001 007-002 007-004 007-009 007-013 007-014 007-015 007-017 007-01…" at bounding box center [405, 103] width 588 height 15
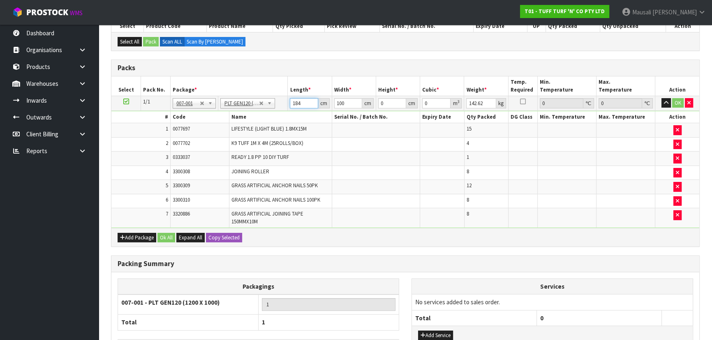
type input "184"
type input "110"
type input "6"
type input "0.12144"
type input "64"
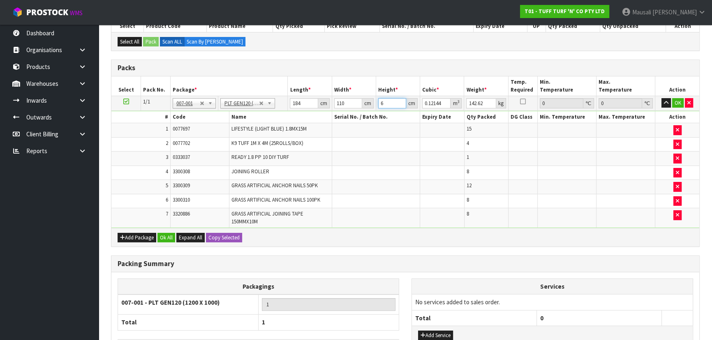
type input "1.29536"
type input "64"
type input "141"
click at [168, 224] on button "Ok All" at bounding box center [166, 238] width 18 height 10
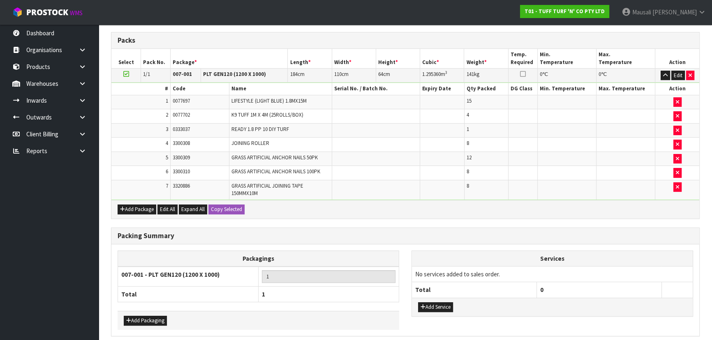
scroll to position [246, 0]
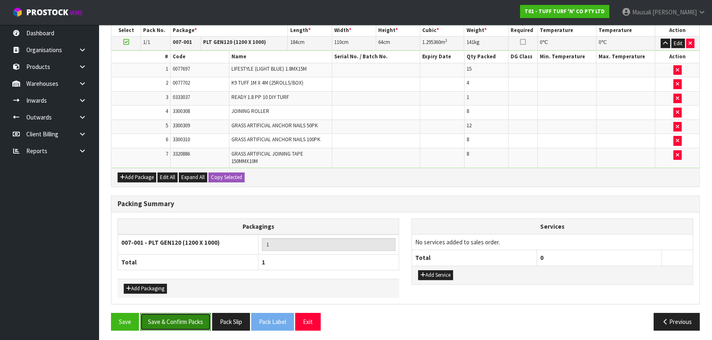
click at [182, 224] on button "Save & Confirm Packs" at bounding box center [175, 322] width 71 height 18
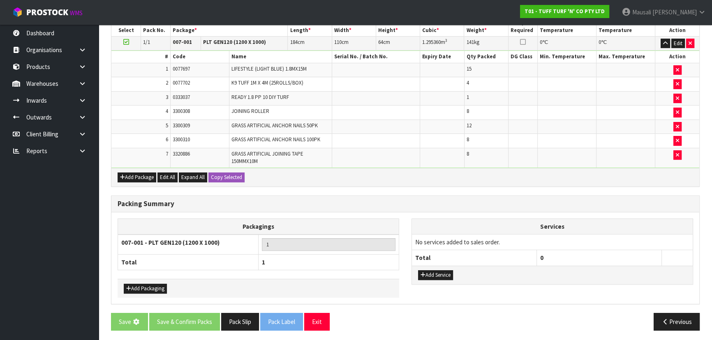
scroll to position [0, 0]
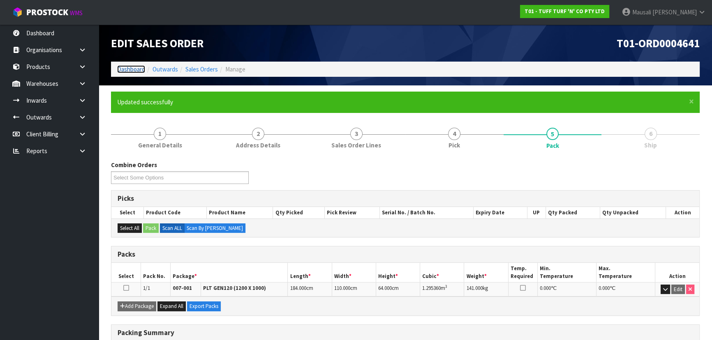
click at [123, 70] on link "Dashboard" at bounding box center [131, 69] width 28 height 8
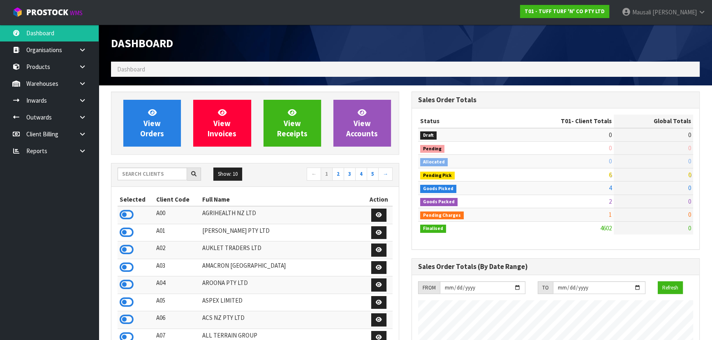
scroll to position [621, 300]
click at [138, 175] on input "text" at bounding box center [152, 174] width 69 height 13
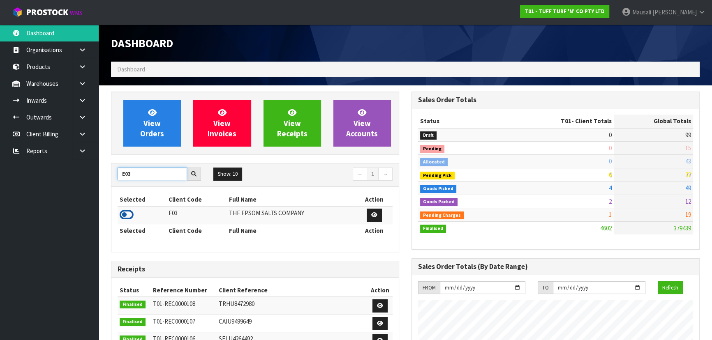
type input "E03"
click at [131, 215] on icon at bounding box center [127, 215] width 14 height 12
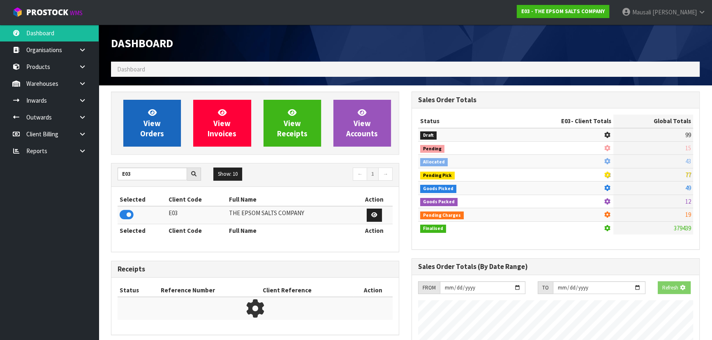
scroll to position [515, 300]
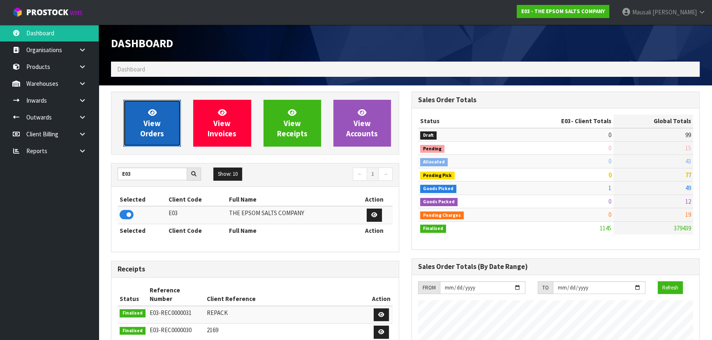
click at [157, 116] on link "View Orders" at bounding box center [152, 123] width 58 height 47
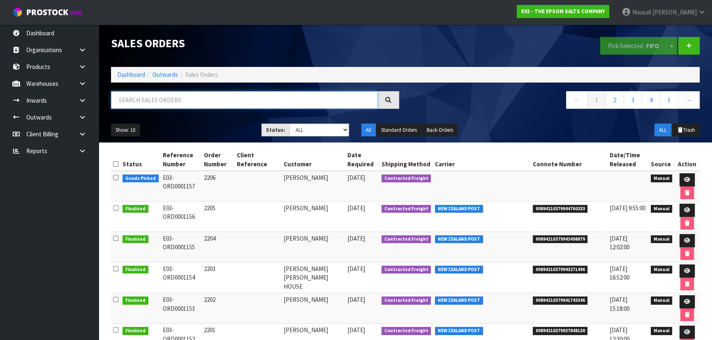
click at [152, 103] on input "text" at bounding box center [244, 100] width 267 height 18
type input "JOB-0410504"
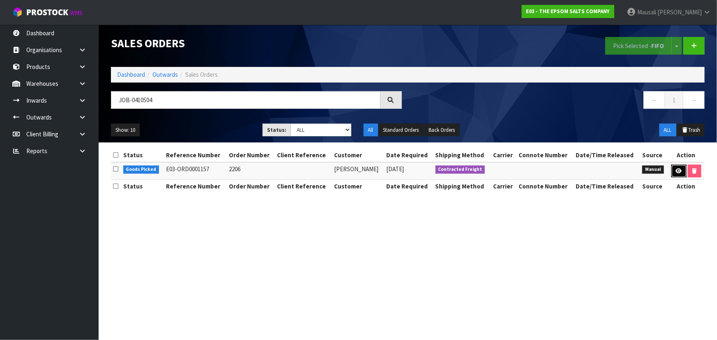
click at [376, 169] on link at bounding box center [678, 171] width 15 height 13
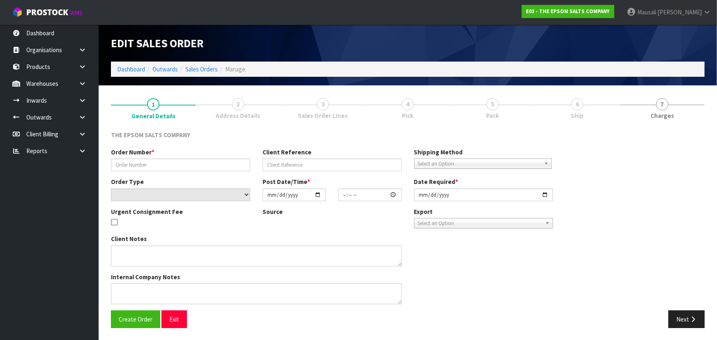
type input "2206"
select select "number:0"
type input "[DATE]"
type input "08:21:00.000"
type input "[DATE]"
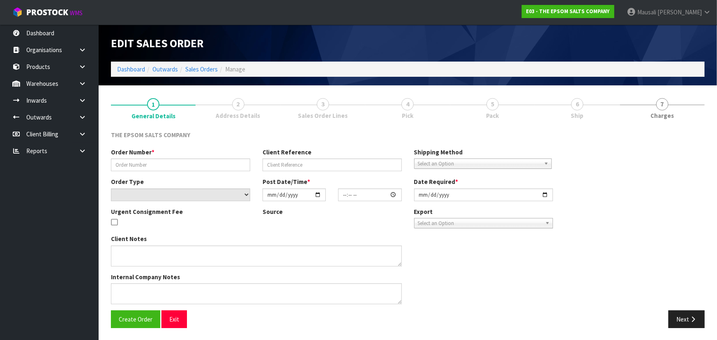
type textarea "PLEASE NOTE ORDER 2206 IS FOR 15X25KG BAGS OF [MEDICAL_DATA]"
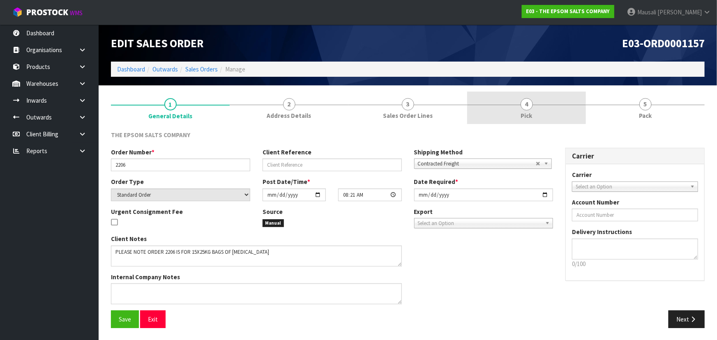
click at [376, 106] on span "4" at bounding box center [527, 104] width 12 height 12
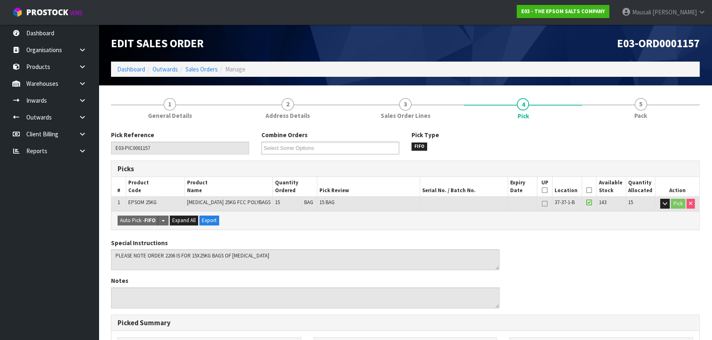
click at [376, 190] on icon at bounding box center [589, 190] width 6 height 0
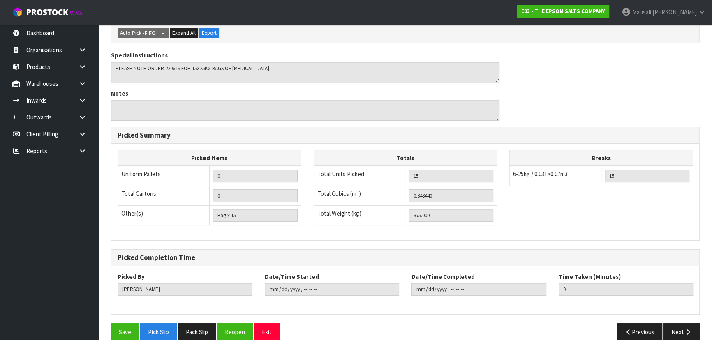
scroll to position [229, 0]
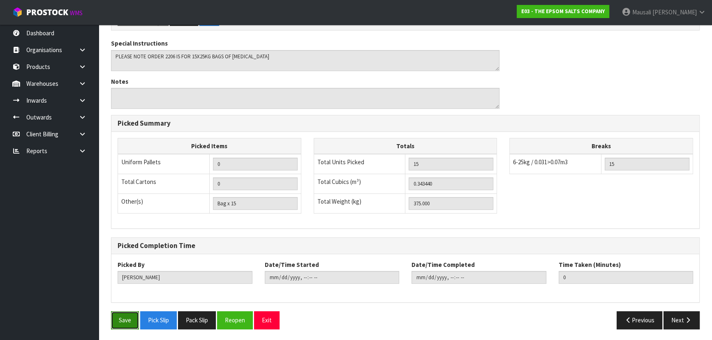
click at [122, 224] on button "Save" at bounding box center [125, 320] width 28 height 18
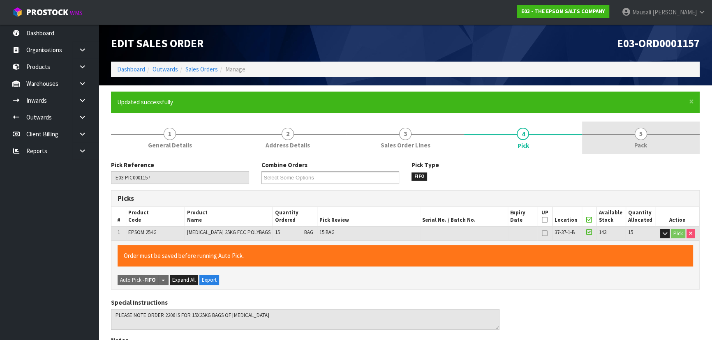
type input "[PERSON_NAME]"
type input "[DATE]T15:32:59"
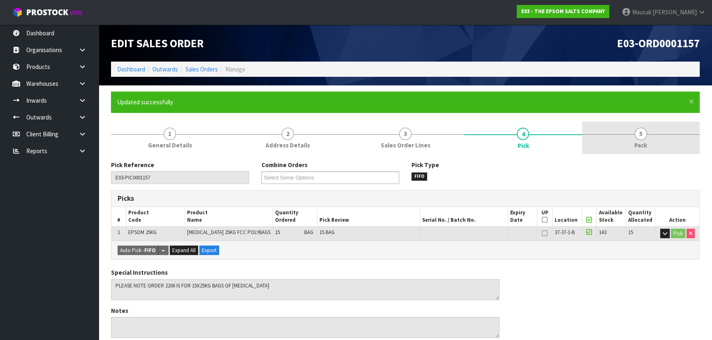
click at [376, 139] on span "5" at bounding box center [641, 134] width 12 height 12
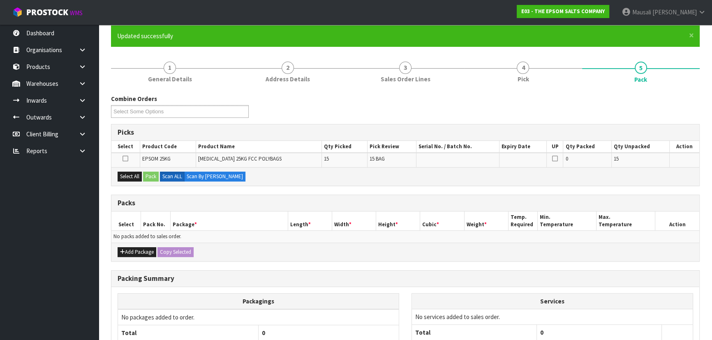
scroll to position [138, 0]
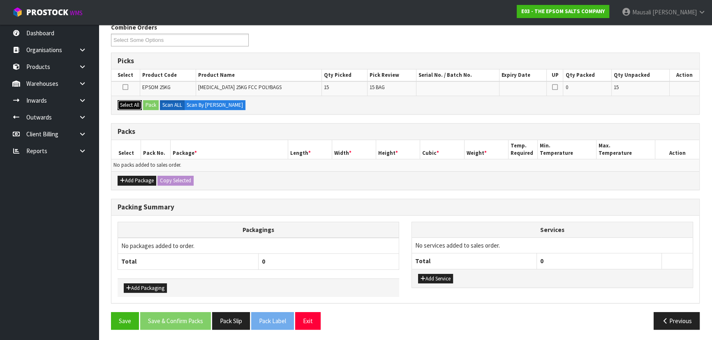
click at [132, 106] on button "Select All" at bounding box center [130, 105] width 24 height 10
click at [148, 104] on button "Pack" at bounding box center [151, 105] width 16 height 10
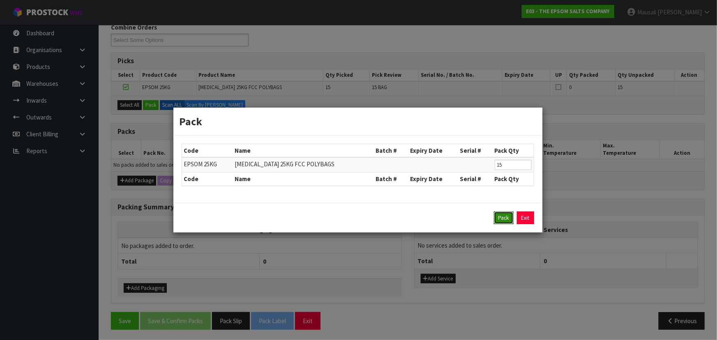
click at [376, 217] on button "Pack" at bounding box center [504, 218] width 20 height 13
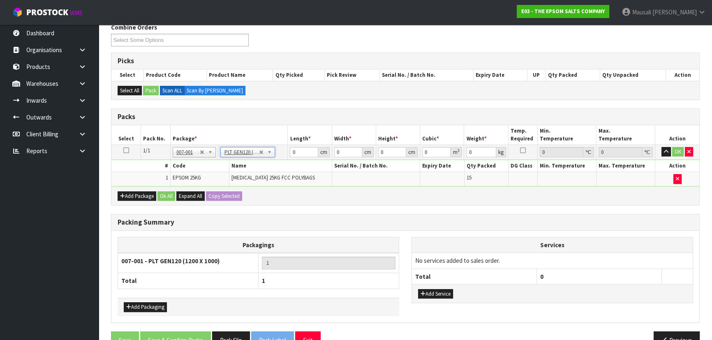
type input "120"
type input "100"
type input "375"
drag, startPoint x: 302, startPoint y: 154, endPoint x: 268, endPoint y: 157, distance: 34.3
click at [268, 157] on tr "1/1 NONE 007-001 007-002 007-004 007-009 007-013 007-014 007-015 007-017 007-01…" at bounding box center [405, 152] width 588 height 15
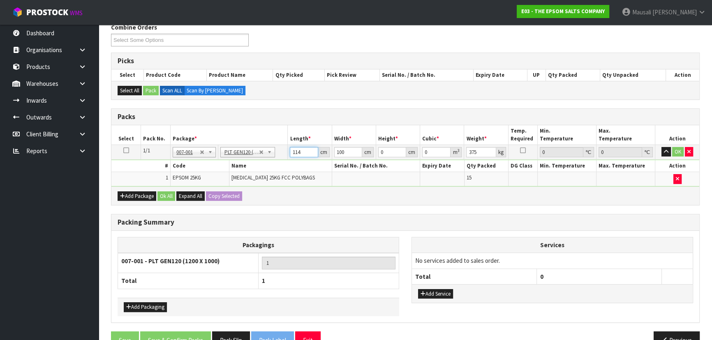
type input "114"
type input "113"
type input "5"
type input "0.06441"
type input "54"
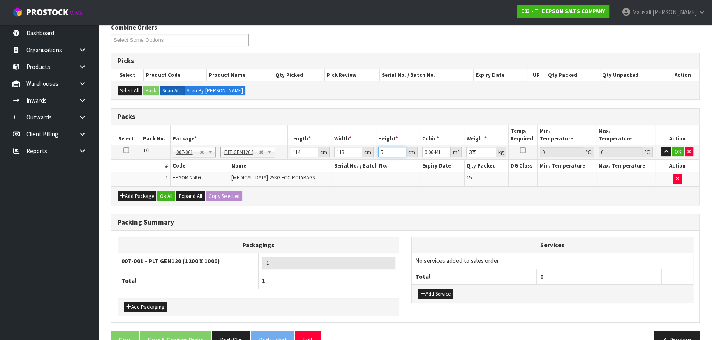
type input "0.695628"
type input "54"
type input "386"
click at [168, 195] on button "Ok All" at bounding box center [166, 197] width 18 height 10
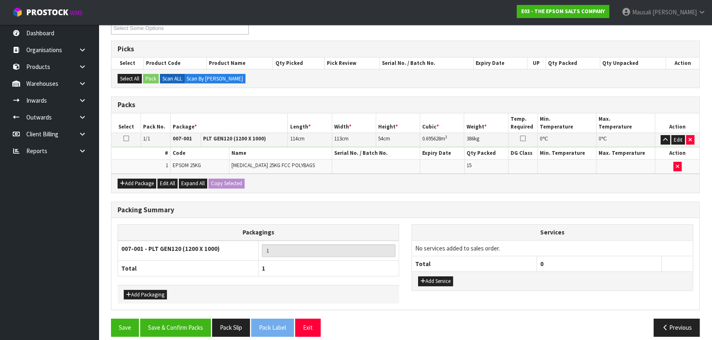
scroll to position [156, 0]
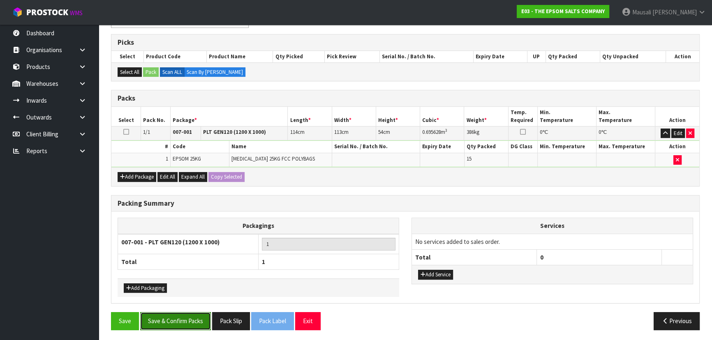
click at [187, 224] on button "Save & Confirm Packs" at bounding box center [175, 321] width 71 height 18
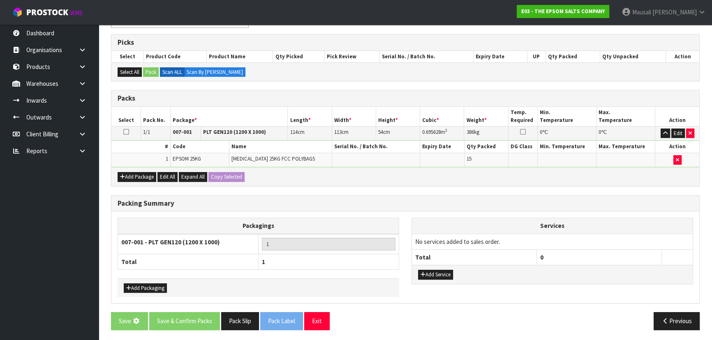
scroll to position [0, 0]
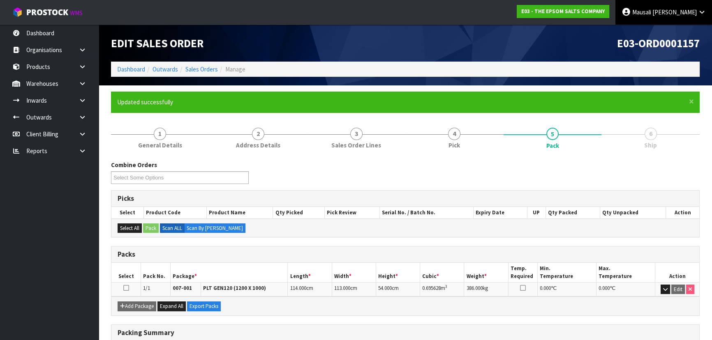
click at [376, 9] on span "Mausali" at bounding box center [641, 12] width 19 height 8
click at [376, 29] on link "Logout" at bounding box center [678, 32] width 65 height 11
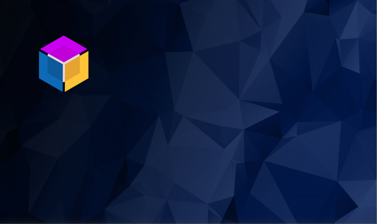
click at [358, 156] on section "P ro S tock WMS" at bounding box center [188, 112] width 377 height 224
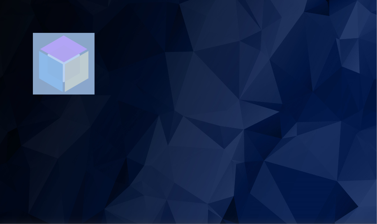
click at [358, 156] on section "P ro S tock WMS" at bounding box center [188, 112] width 377 height 224
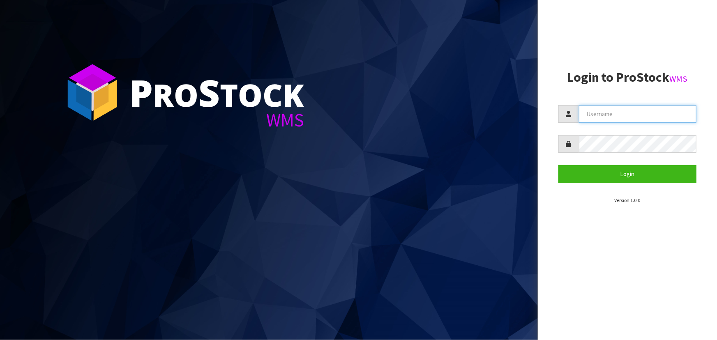
click at [628, 119] on input "text" at bounding box center [638, 114] width 118 height 18
type input "MEE"
